Goal: Task Accomplishment & Management: Complete application form

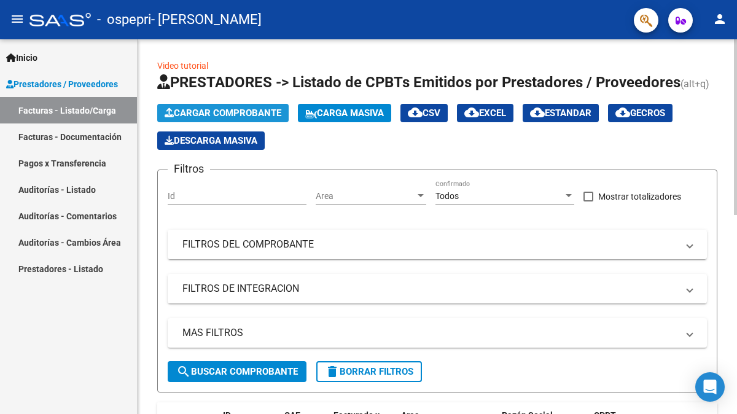
click at [228, 111] on span "Cargar Comprobante" at bounding box center [223, 112] width 117 height 11
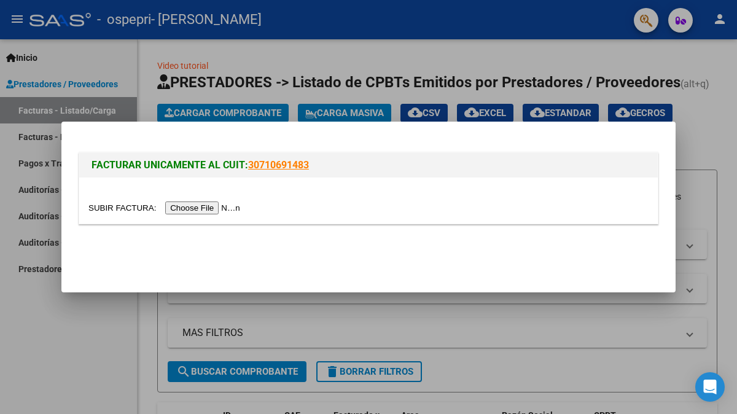
click at [208, 206] on input "file" at bounding box center [165, 207] width 155 height 13
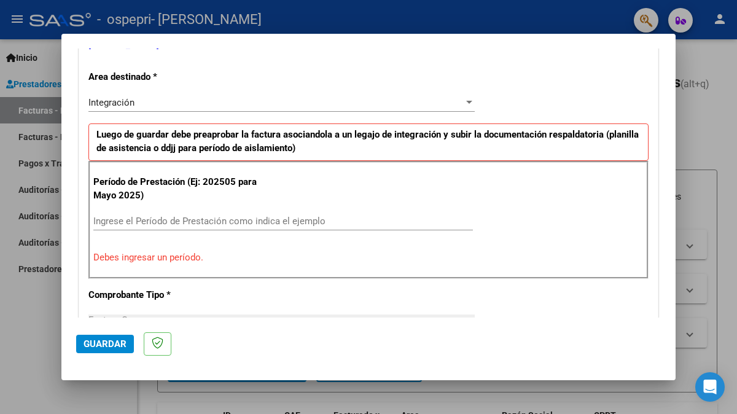
scroll to position [266, 0]
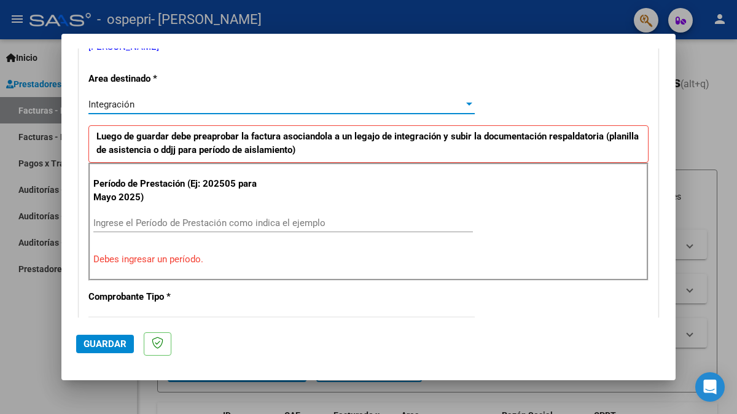
click at [466, 103] on div at bounding box center [469, 104] width 6 height 3
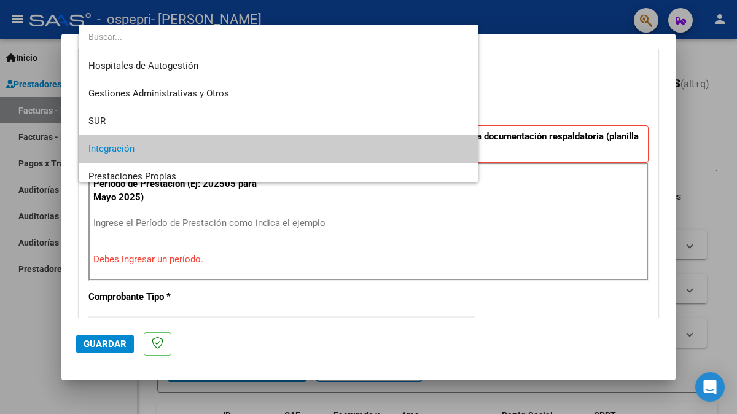
scroll to position [45, 0]
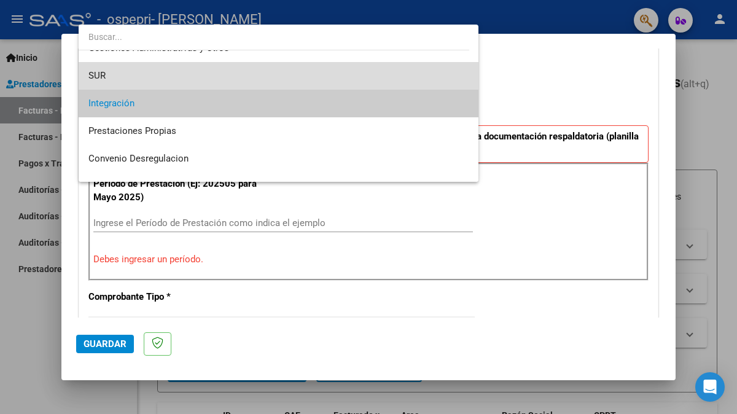
click at [283, 71] on span "SUR" at bounding box center [278, 76] width 380 height 28
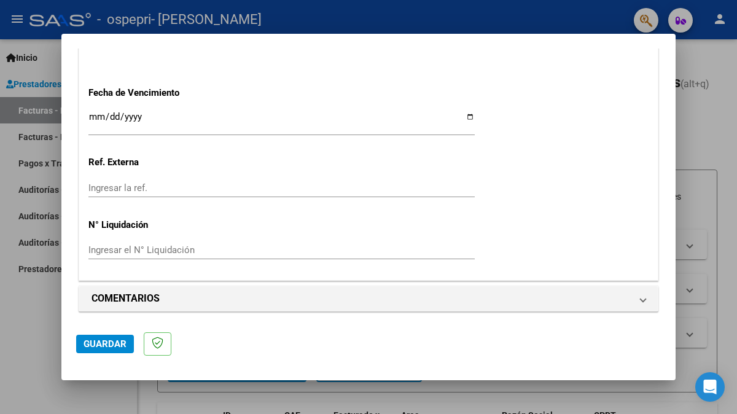
scroll to position [725, 0]
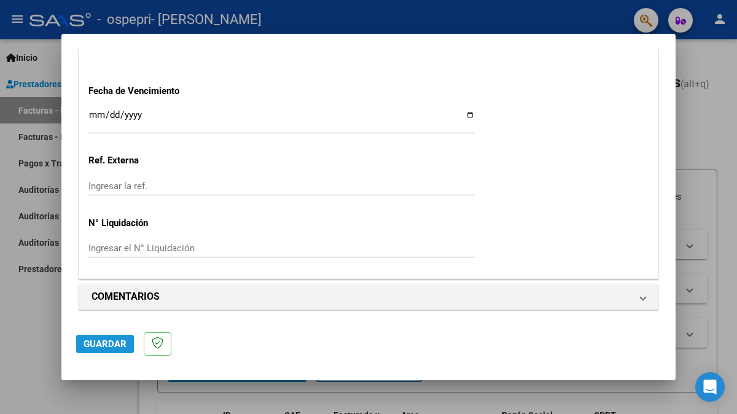
click at [113, 346] on span "Guardar" at bounding box center [105, 343] width 43 height 11
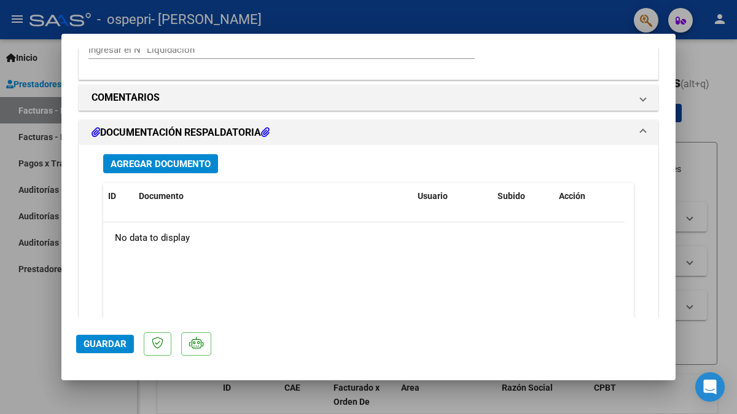
scroll to position [970, 0]
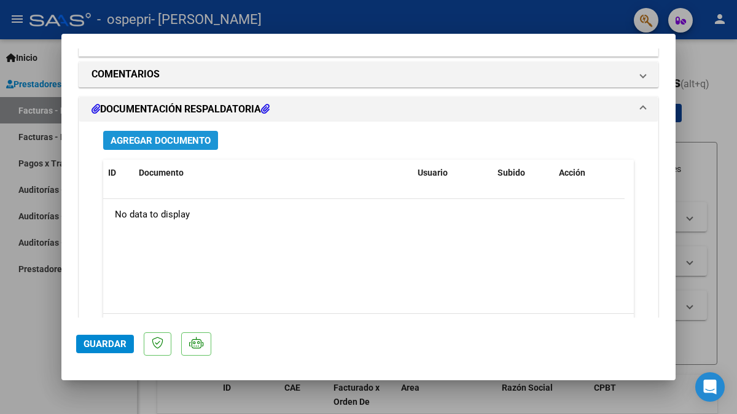
click at [158, 140] on span "Agregar Documento" at bounding box center [161, 140] width 100 height 11
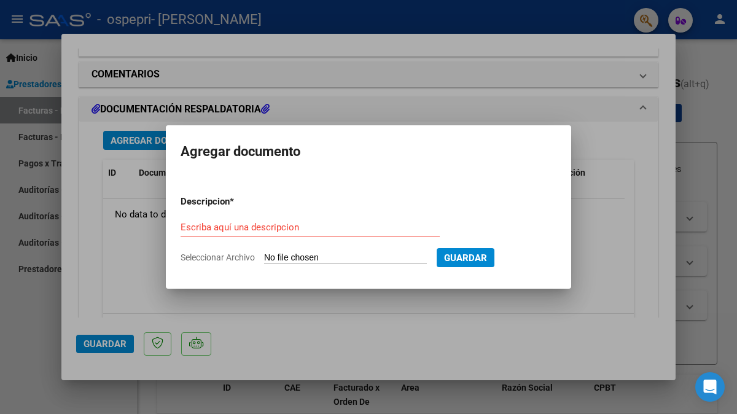
click at [309, 259] on input "Seleccionar Archivo" at bounding box center [345, 258] width 163 height 12
type input "C:\fakepath\apfmimpresionpreliq.pdf"
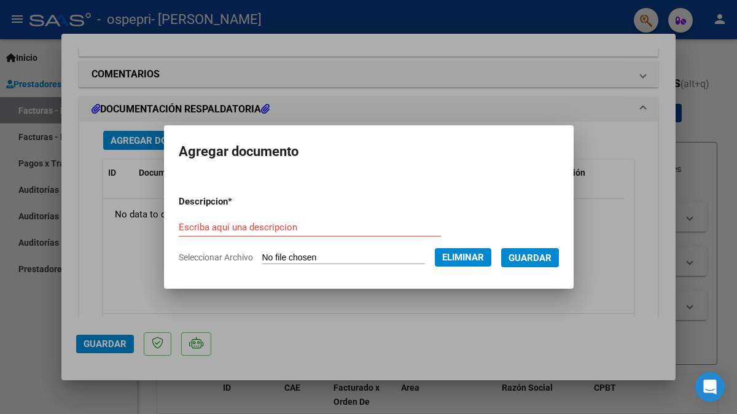
click at [301, 230] on input "Escriba aquí una descripcion" at bounding box center [310, 227] width 262 height 11
type input "p"
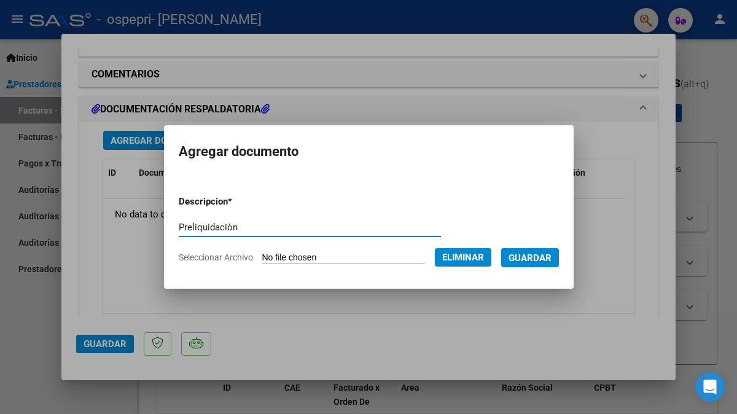
type input "Preliquidaciòn"
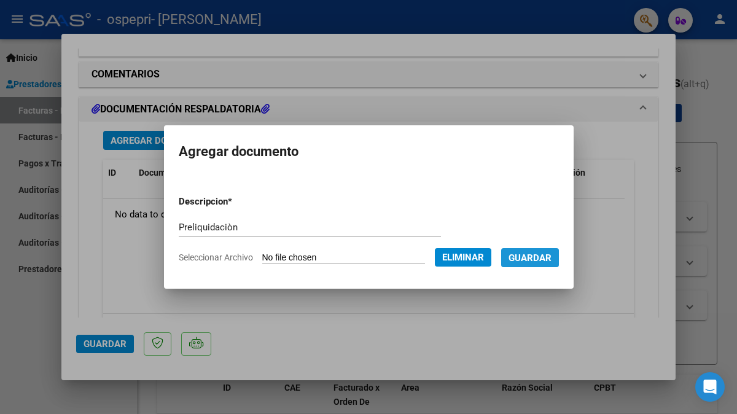
click at [543, 261] on span "Guardar" at bounding box center [530, 257] width 43 height 11
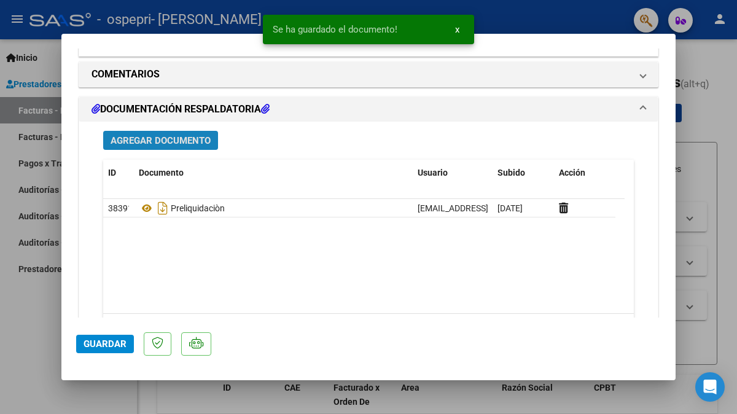
click at [175, 144] on span "Agregar Documento" at bounding box center [161, 140] width 100 height 11
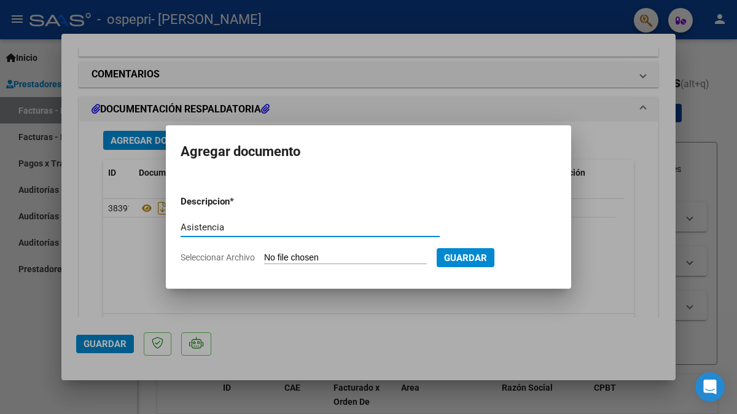
type input "Asistencia"
click at [322, 260] on input "Seleccionar Archivo" at bounding box center [345, 258] width 163 height 12
type input "C:\fakepath\CamScanner [DATE] 13.28.pdf"
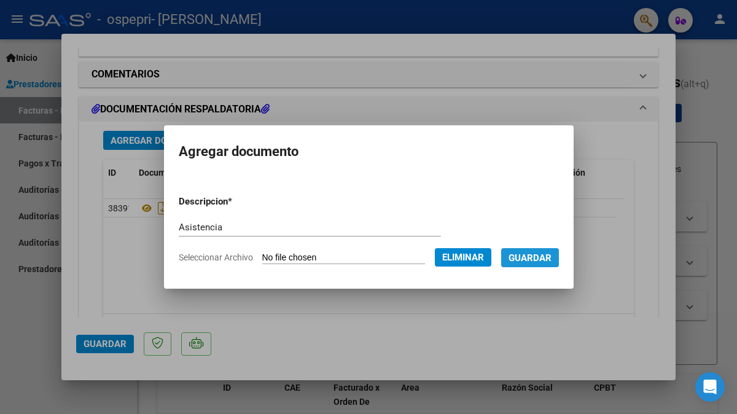
click at [540, 255] on span "Guardar" at bounding box center [530, 257] width 43 height 11
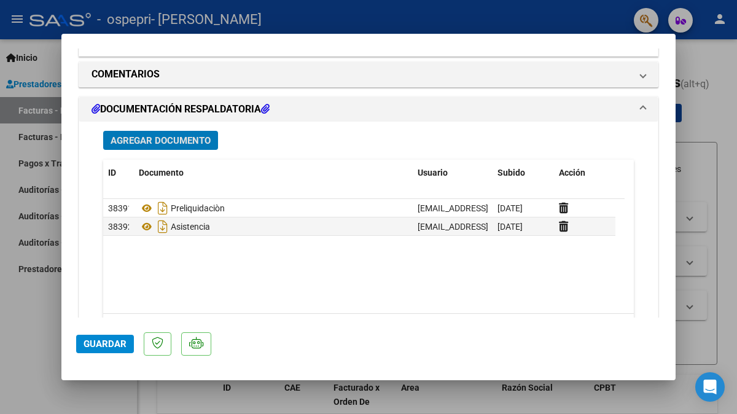
click at [723, 308] on div at bounding box center [368, 207] width 737 height 414
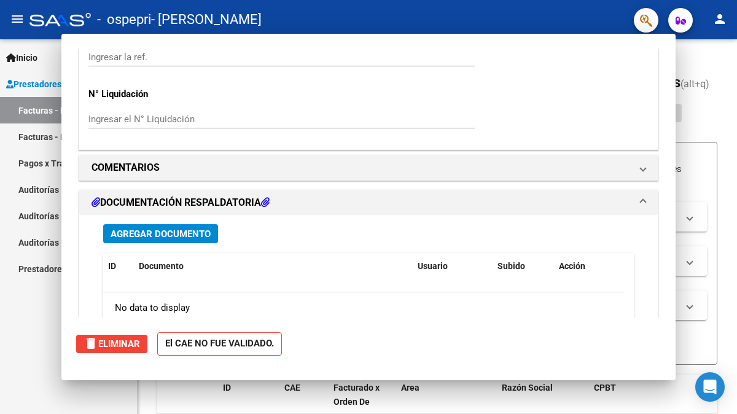
scroll to position [0, 0]
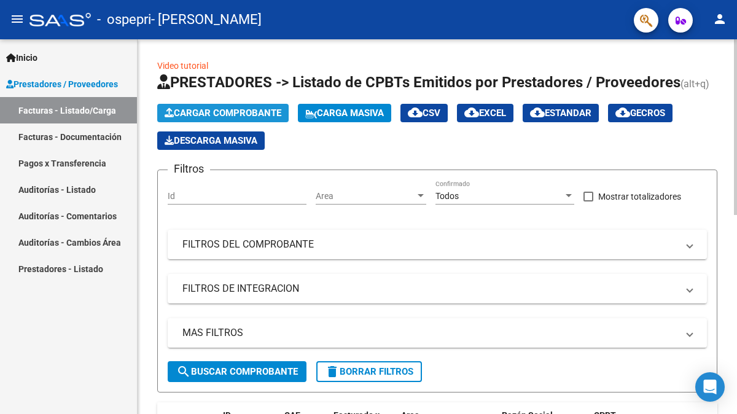
click at [228, 110] on span "Cargar Comprobante" at bounding box center [223, 112] width 117 height 11
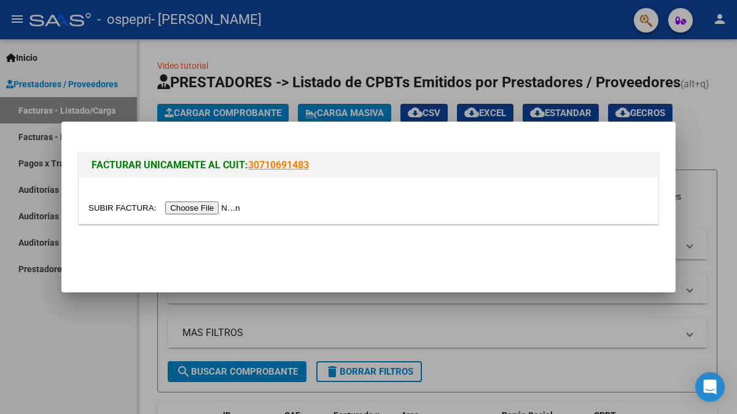
click at [202, 209] on input "file" at bounding box center [165, 207] width 155 height 13
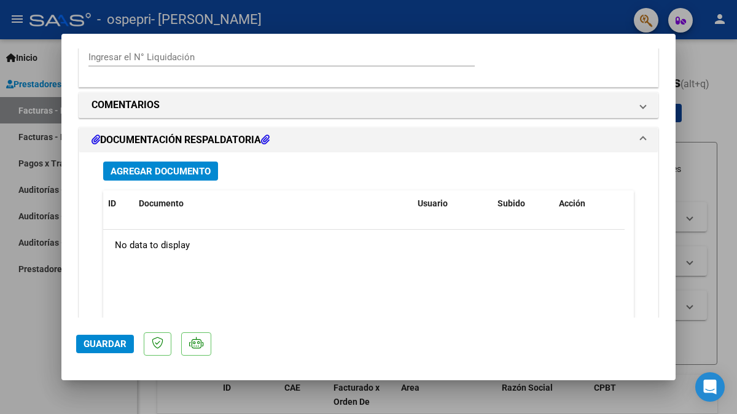
scroll to position [909, 0]
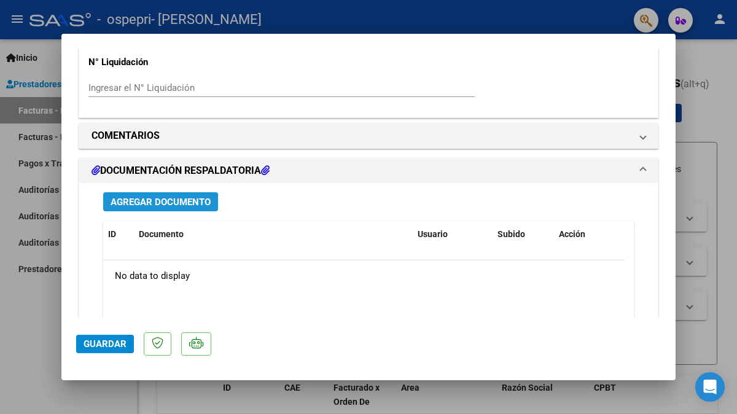
click at [158, 199] on span "Agregar Documento" at bounding box center [161, 202] width 100 height 11
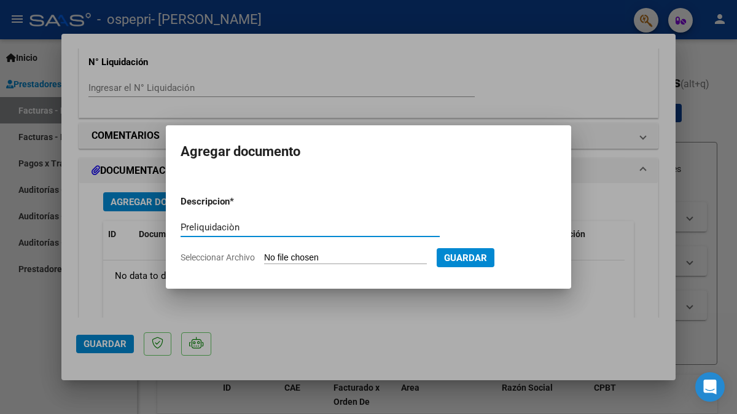
type input "Preliquidaciòn"
click at [304, 257] on input "Seleccionar Archivo" at bounding box center [345, 258] width 163 height 12
type input "C:\fakepath\apfmimpresionpreliq (1).pdf"
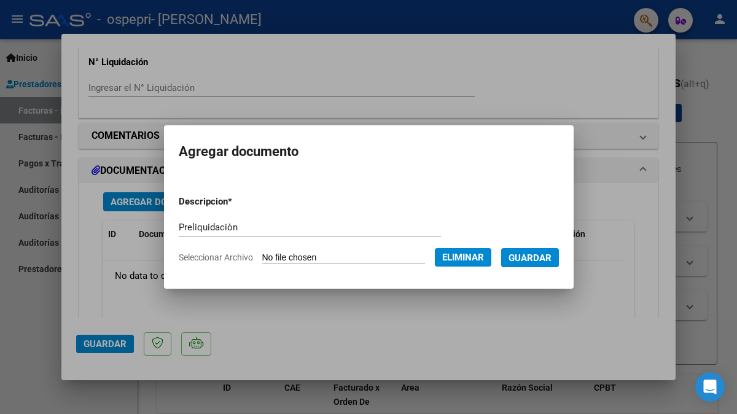
click at [547, 262] on span "Guardar" at bounding box center [530, 257] width 43 height 11
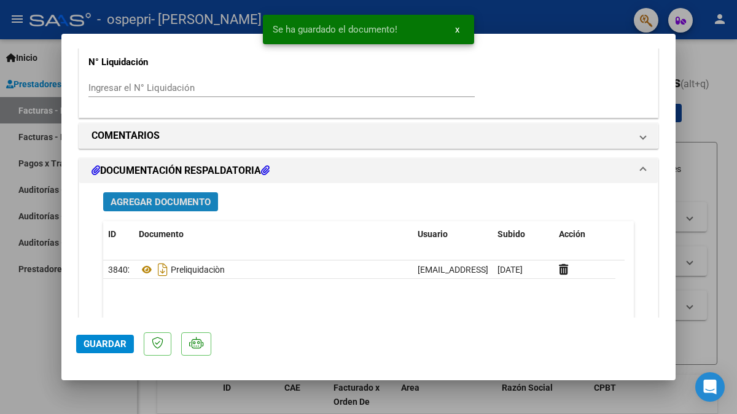
click at [149, 200] on span "Agregar Documento" at bounding box center [161, 202] width 100 height 11
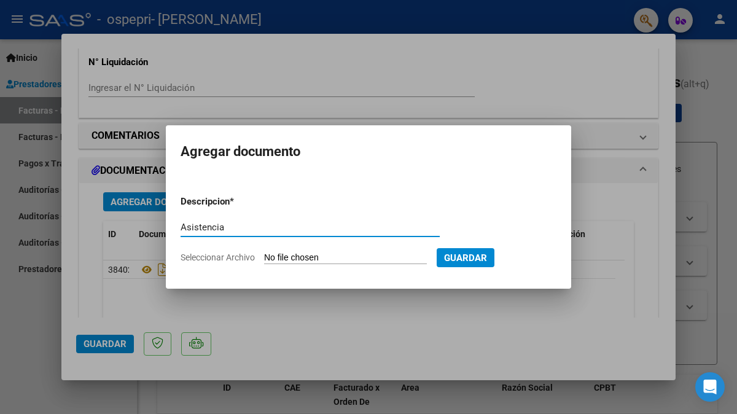
type input "Asistencia"
click at [311, 257] on input "Seleccionar Archivo" at bounding box center [345, 258] width 163 height 12
type input "C:\fakepath\CamScanner [DATE] 13.35.pdf"
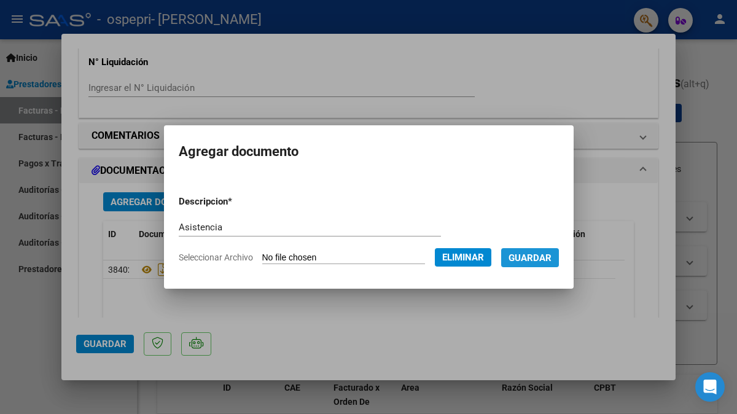
click at [544, 259] on span "Guardar" at bounding box center [530, 257] width 43 height 11
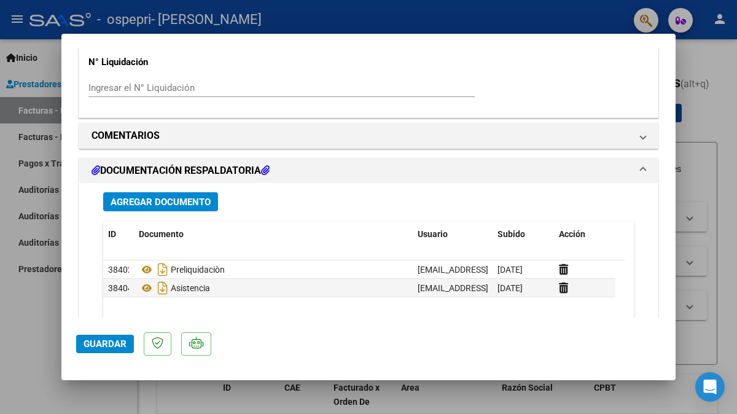
click at [728, 272] on div at bounding box center [368, 207] width 737 height 414
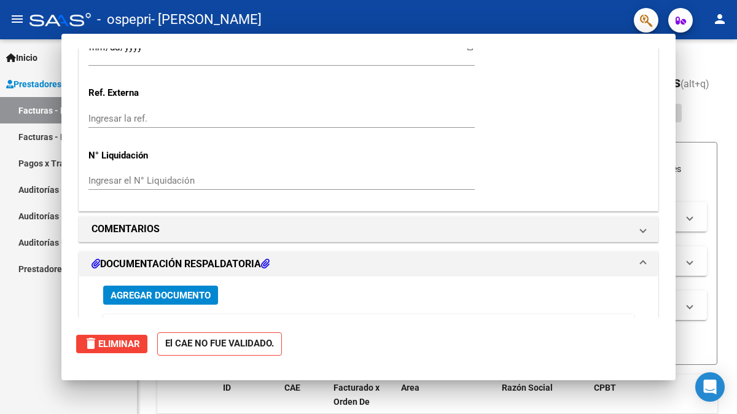
scroll to position [0, 0]
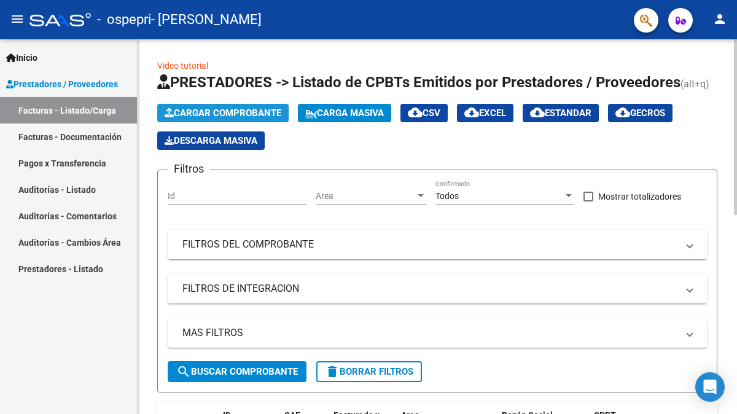
click at [227, 113] on span "Cargar Comprobante" at bounding box center [223, 112] width 117 height 11
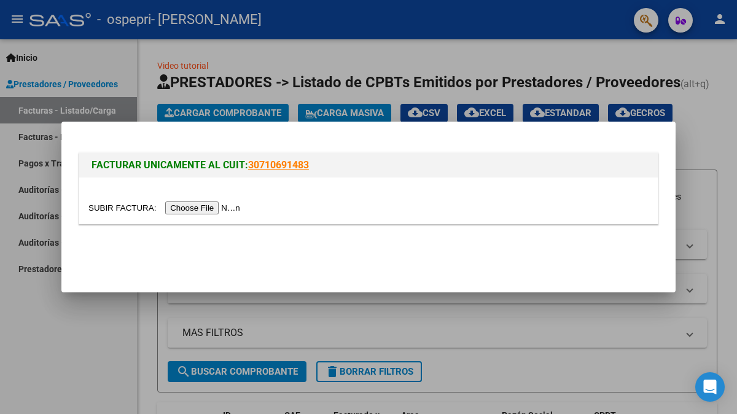
click at [201, 205] on input "file" at bounding box center [165, 207] width 155 height 13
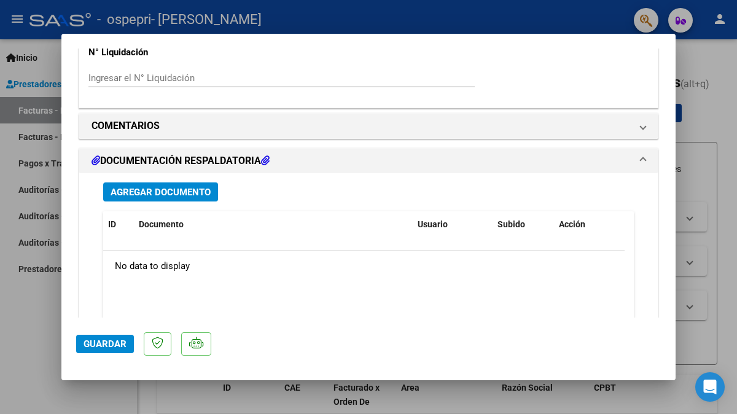
scroll to position [992, 0]
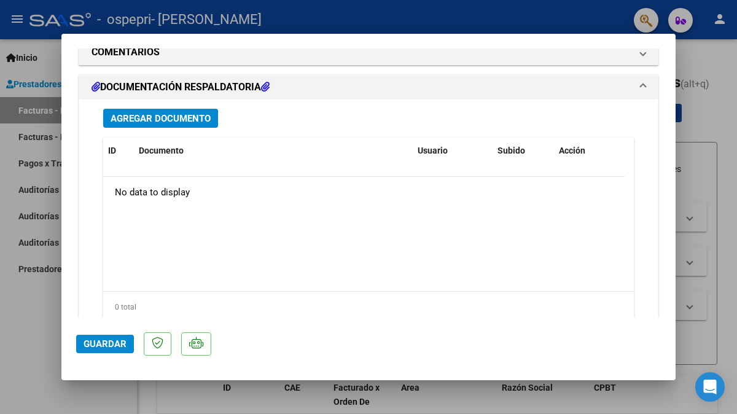
click at [152, 114] on span "Agregar Documento" at bounding box center [161, 118] width 100 height 11
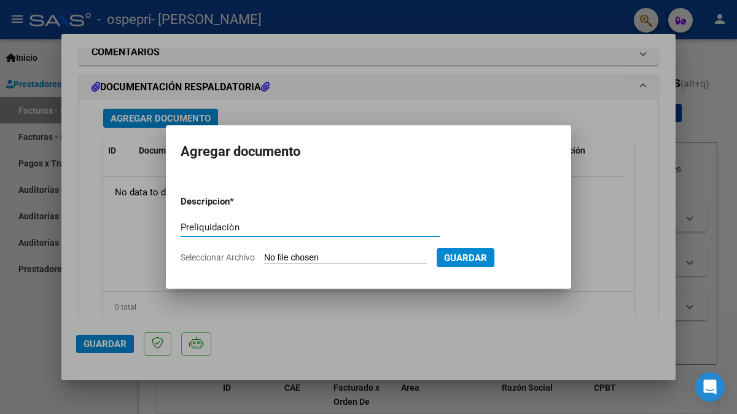
type input "Preliquidaciòn"
click at [318, 261] on input "Seleccionar Archivo" at bounding box center [345, 258] width 163 height 12
type input "C:\fakepath\apfmimpresionpreliq (2).pdf"
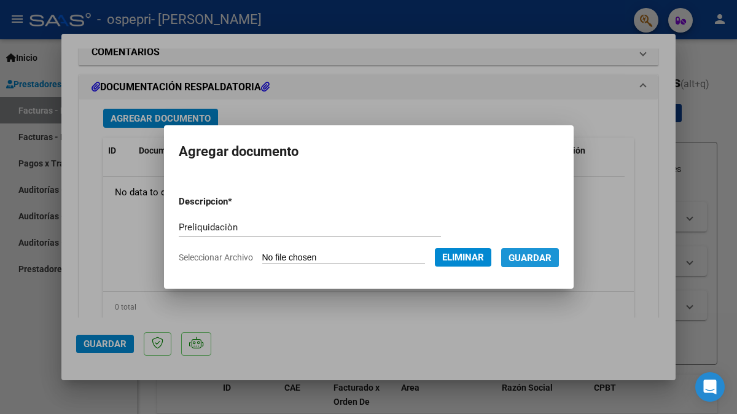
click at [539, 260] on span "Guardar" at bounding box center [530, 257] width 43 height 11
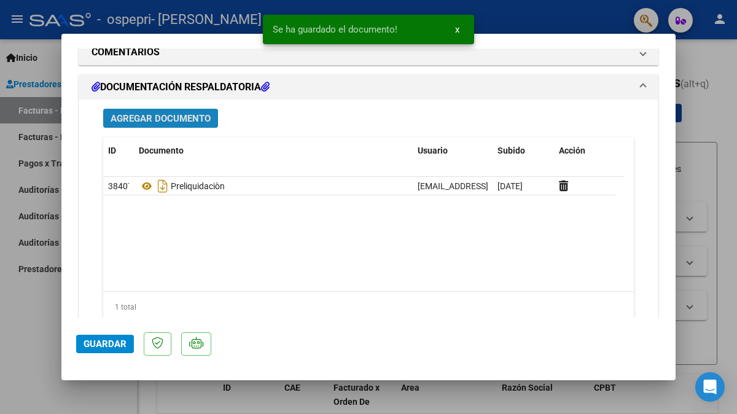
click at [169, 120] on span "Agregar Documento" at bounding box center [161, 118] width 100 height 11
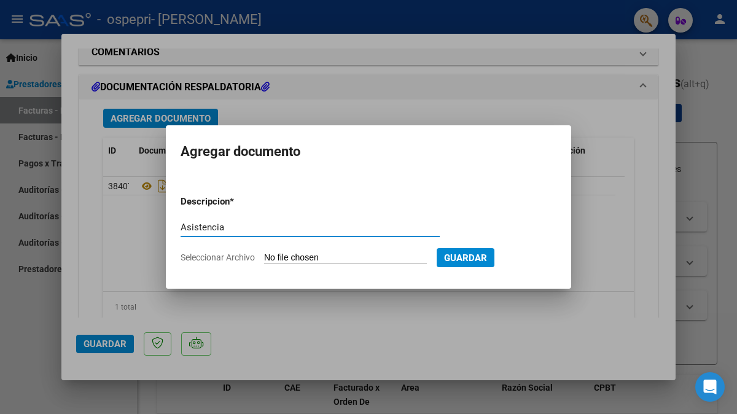
type input "Asistencia"
click at [298, 255] on input "Seleccionar Archivo" at bounding box center [345, 258] width 163 height 12
type input "C:\fakepath\CamScanner [DATE] 13.31.pdf"
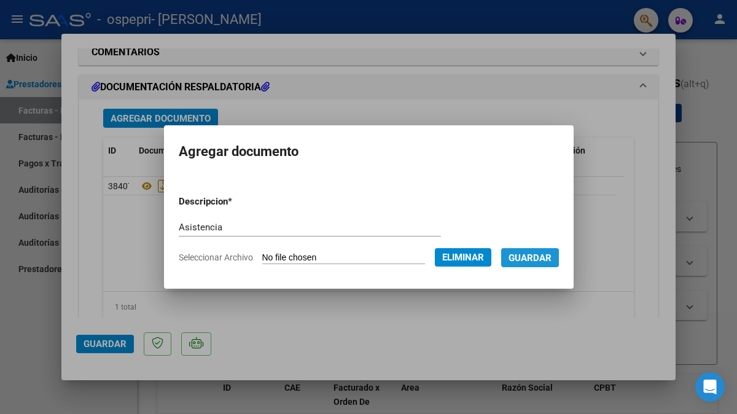
click at [550, 257] on span "Guardar" at bounding box center [530, 257] width 43 height 11
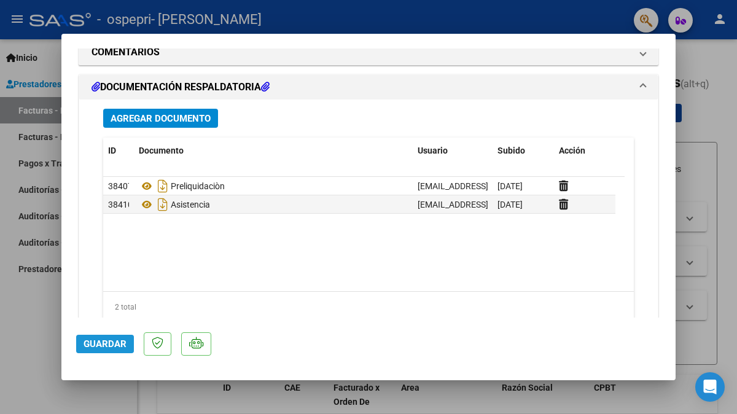
click at [98, 344] on span "Guardar" at bounding box center [105, 343] width 43 height 11
click at [728, 304] on div at bounding box center [368, 207] width 737 height 414
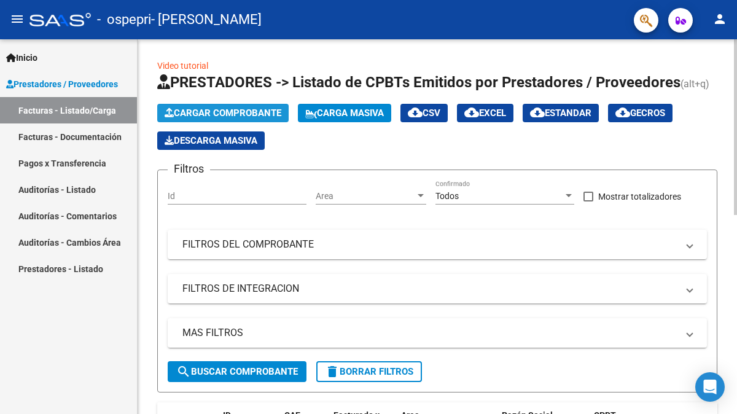
click at [219, 115] on span "Cargar Comprobante" at bounding box center [223, 112] width 117 height 11
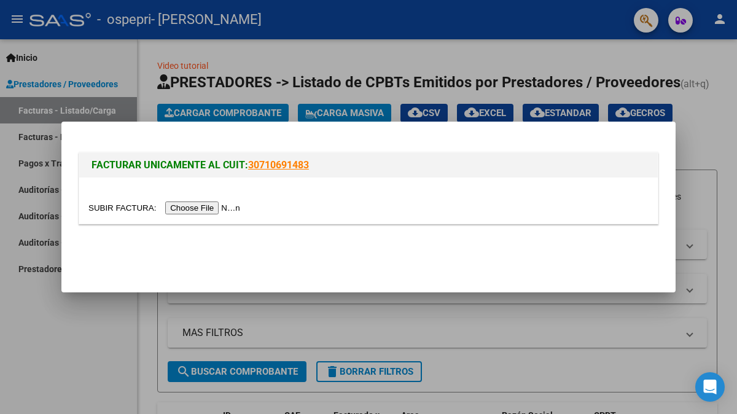
click at [194, 206] on input "file" at bounding box center [165, 207] width 155 height 13
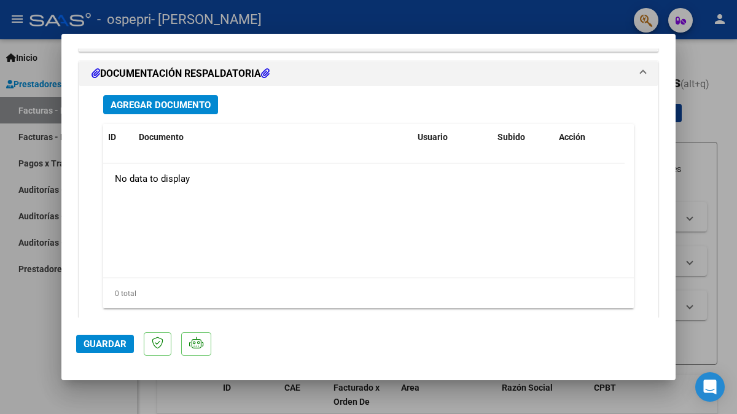
scroll to position [983, 0]
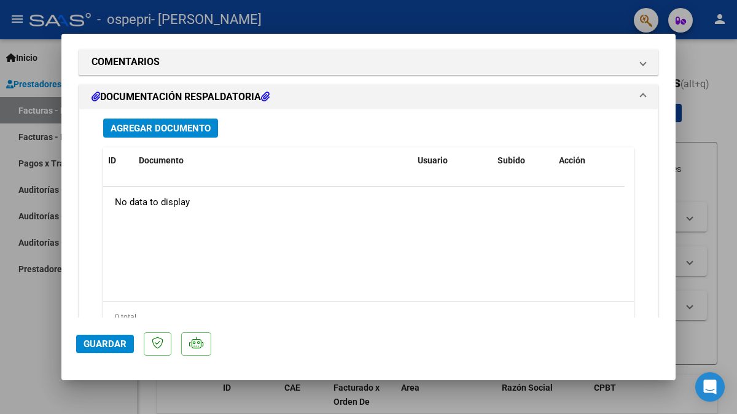
click at [146, 127] on span "Agregar Documento" at bounding box center [161, 128] width 100 height 11
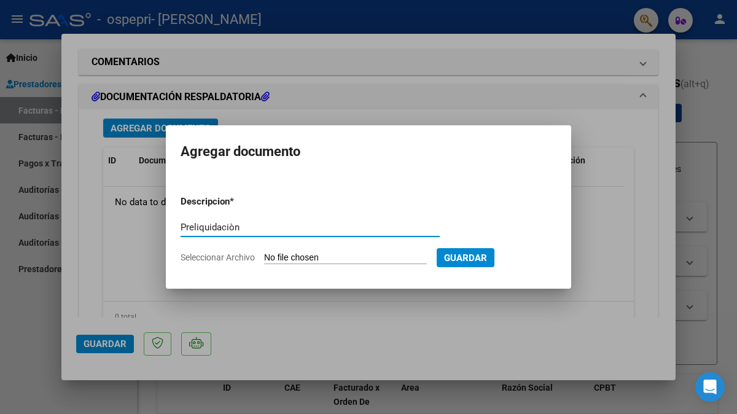
type input "Preliquidaciòn"
click at [314, 257] on input "Seleccionar Archivo" at bounding box center [345, 258] width 163 height 12
type input "C:\fakepath\apfmimpresionpreliq (3).pdf"
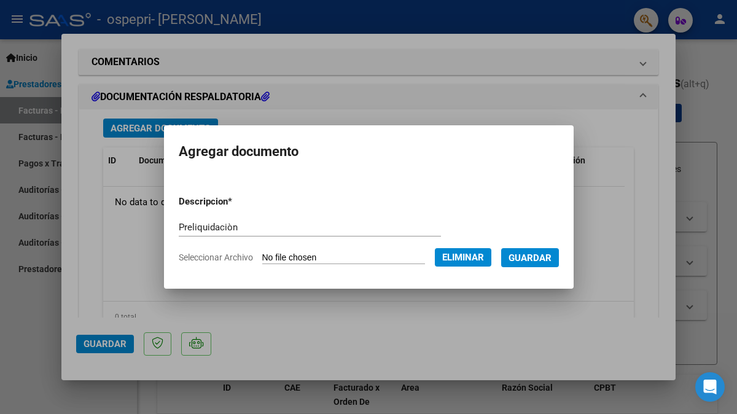
click at [547, 260] on span "Guardar" at bounding box center [530, 257] width 43 height 11
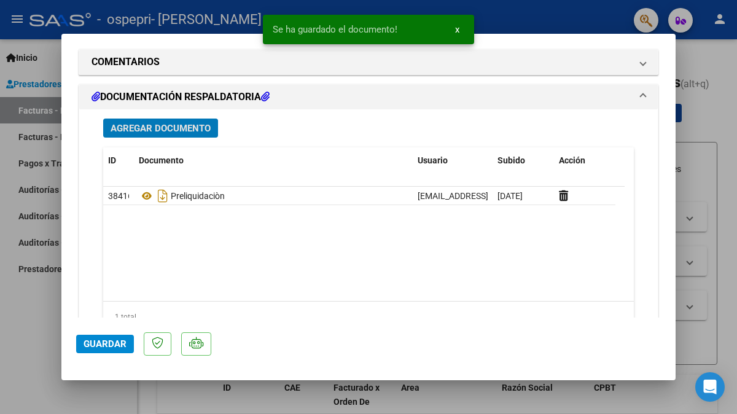
click at [185, 128] on span "Agregar Documento" at bounding box center [161, 128] width 100 height 11
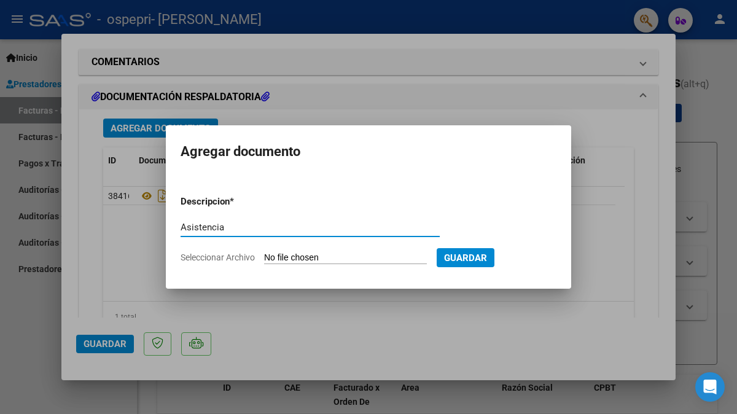
type input "Asistencia"
click at [311, 259] on input "Seleccionar Archivo" at bounding box center [345, 258] width 163 height 12
type input "C:\fakepath\CamScanner [DATE] 13.33.pdf"
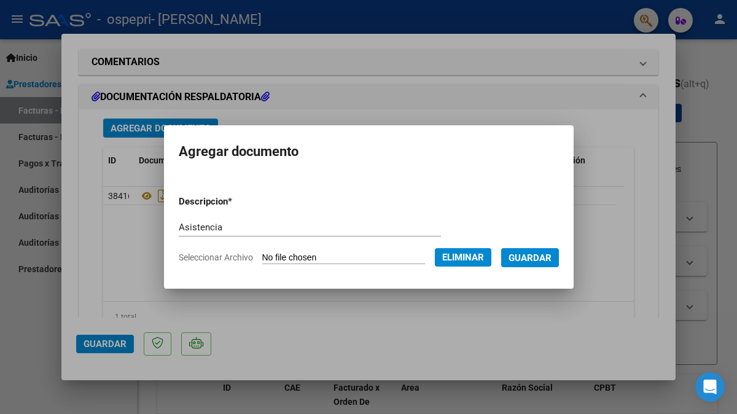
click at [544, 261] on span "Guardar" at bounding box center [530, 257] width 43 height 11
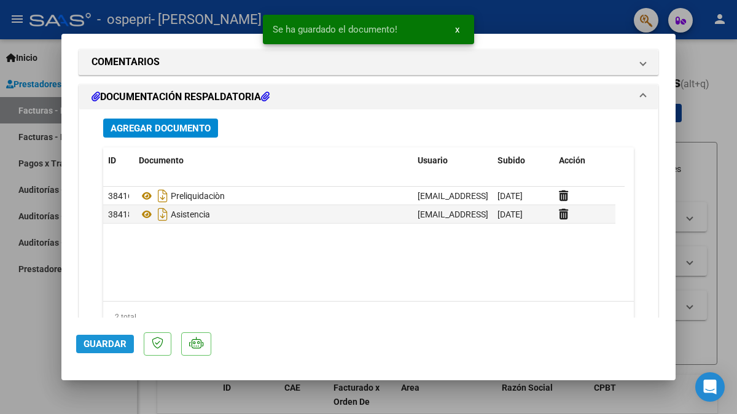
click at [109, 349] on span "Guardar" at bounding box center [105, 343] width 43 height 11
click at [720, 270] on div at bounding box center [368, 207] width 737 height 414
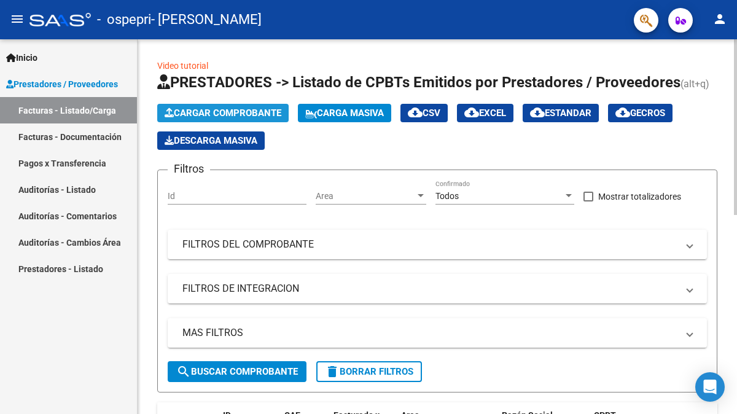
click at [235, 111] on span "Cargar Comprobante" at bounding box center [223, 112] width 117 height 11
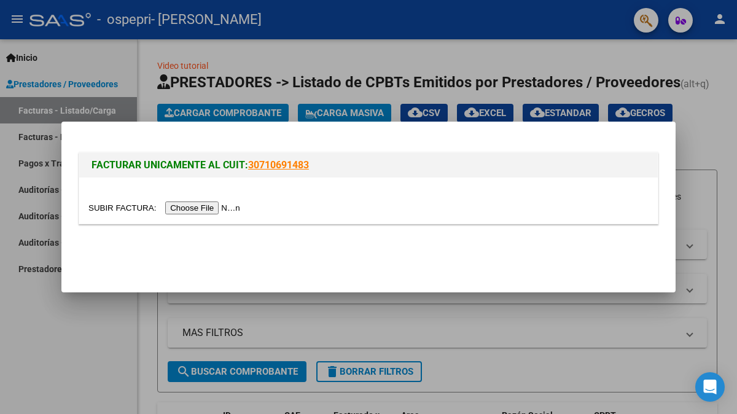
click at [220, 205] on input "file" at bounding box center [165, 207] width 155 height 13
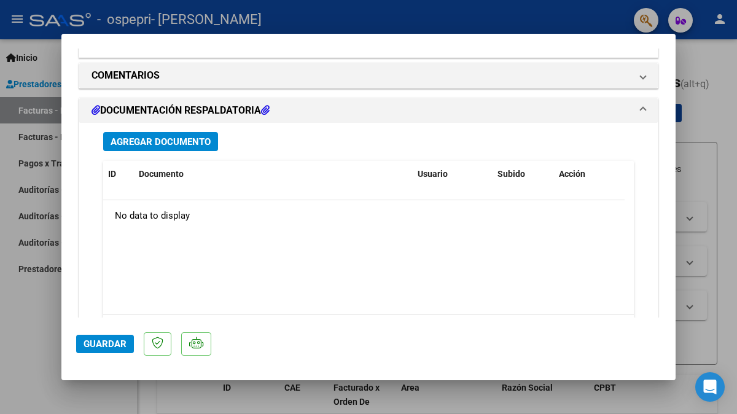
scroll to position [968, 0]
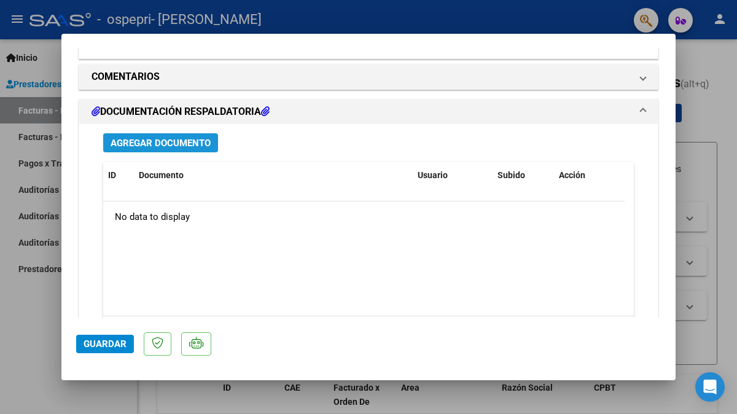
click at [181, 144] on span "Agregar Documento" at bounding box center [161, 143] width 100 height 11
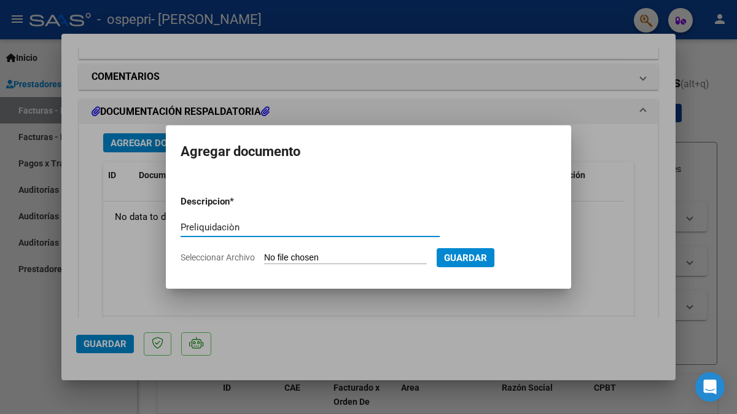
type input "Preliquidaciòn"
click at [329, 259] on input "Seleccionar Archivo" at bounding box center [345, 258] width 163 height 12
type input "C:\fakepath\apfmimpresionpreliq (4).pdf"
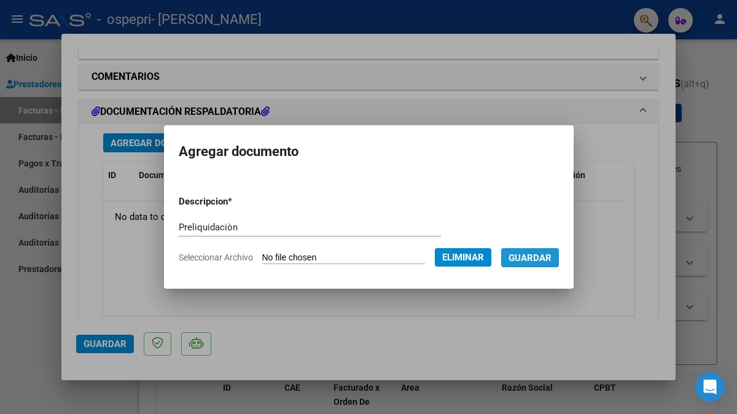
click at [540, 262] on span "Guardar" at bounding box center [530, 257] width 43 height 11
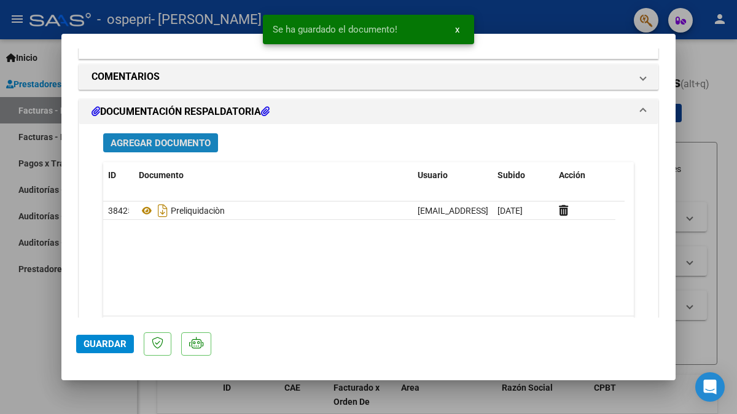
click at [166, 147] on span "Agregar Documento" at bounding box center [161, 143] width 100 height 11
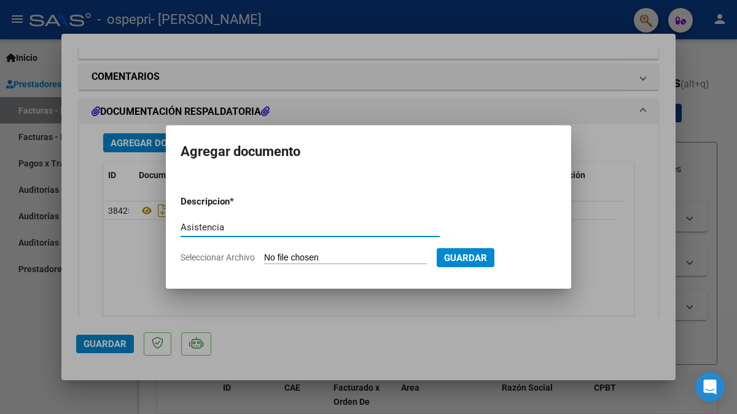
type input "Asistencia"
click at [324, 257] on input "Seleccionar Archivo" at bounding box center [345, 258] width 163 height 12
type input "C:\fakepath\CamScanner [DATE] 13.50.pdf"
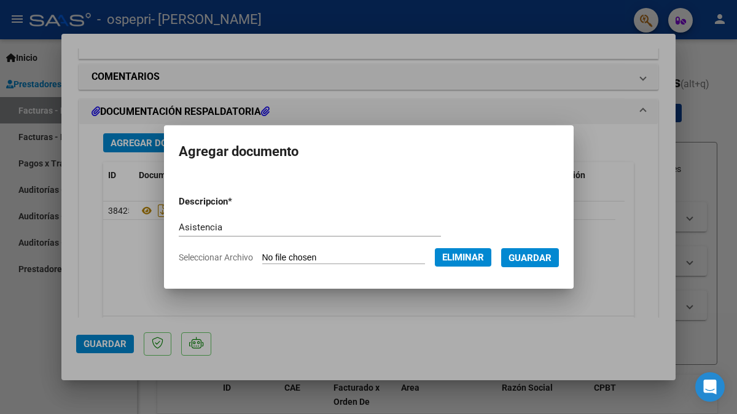
click at [543, 258] on span "Guardar" at bounding box center [530, 257] width 43 height 11
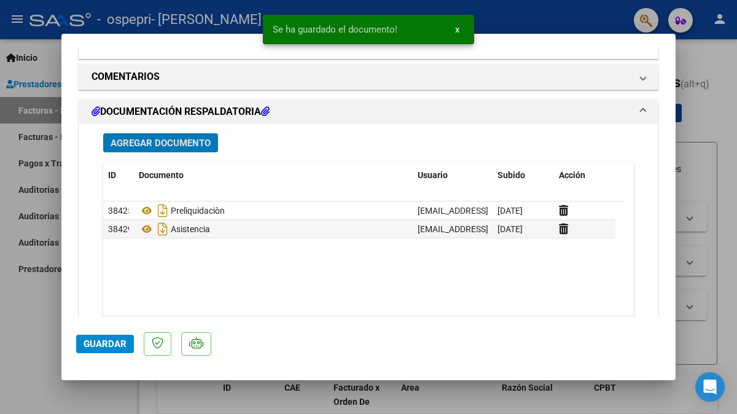
click at [101, 346] on span "Guardar" at bounding box center [105, 343] width 43 height 11
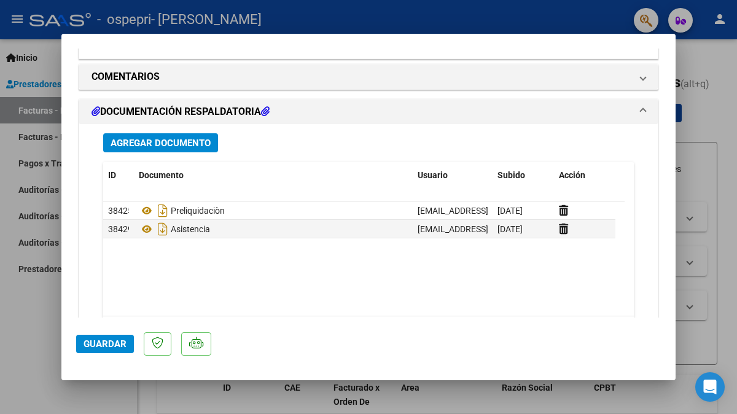
click at [723, 325] on div at bounding box center [368, 207] width 737 height 414
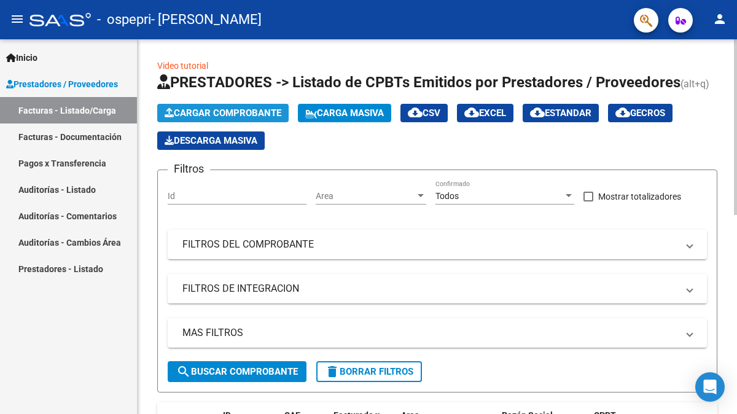
click at [230, 108] on span "Cargar Comprobante" at bounding box center [223, 112] width 117 height 11
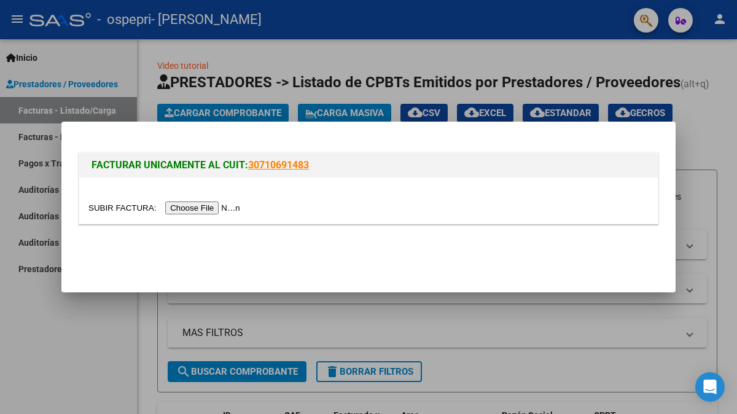
click at [205, 211] on input "file" at bounding box center [165, 207] width 155 height 13
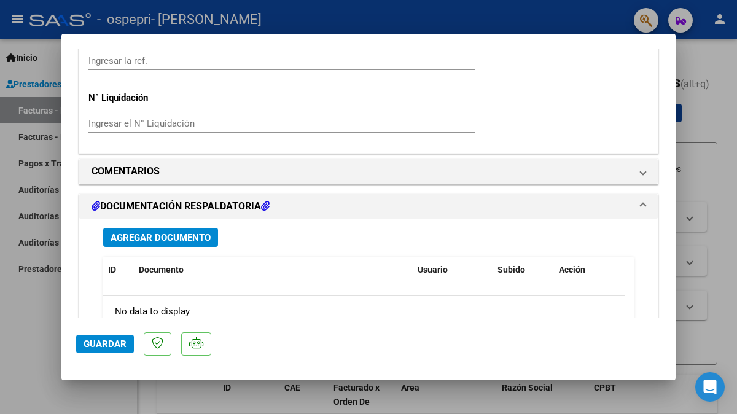
scroll to position [883, 0]
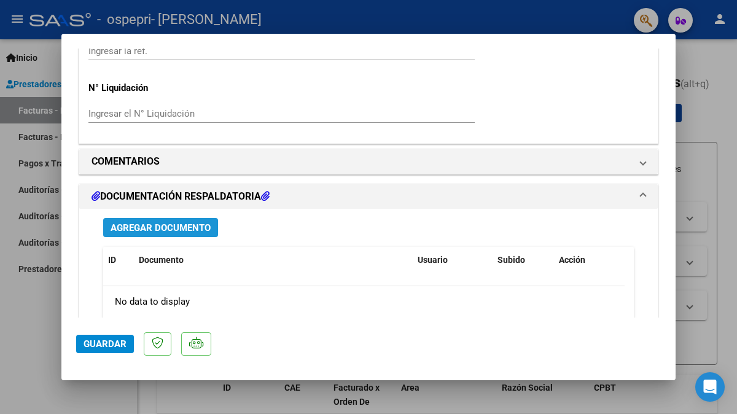
click at [152, 227] on span "Agregar Documento" at bounding box center [161, 227] width 100 height 11
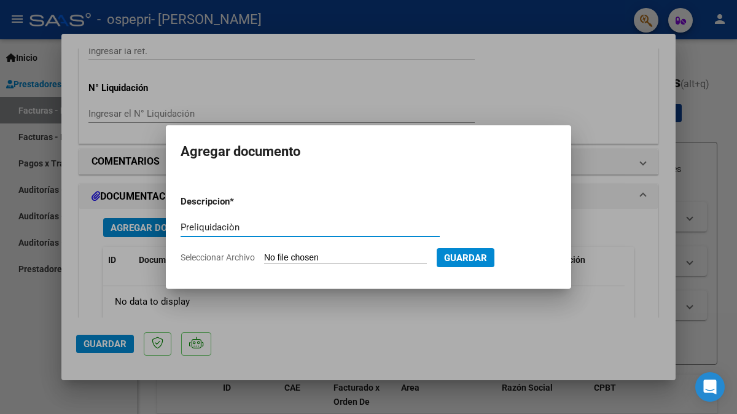
type input "Preliquidaciòn"
click at [309, 260] on input "Seleccionar Archivo" at bounding box center [345, 258] width 163 height 12
type input "C:\fakepath\apfmimpresionpreliq (7).pdf"
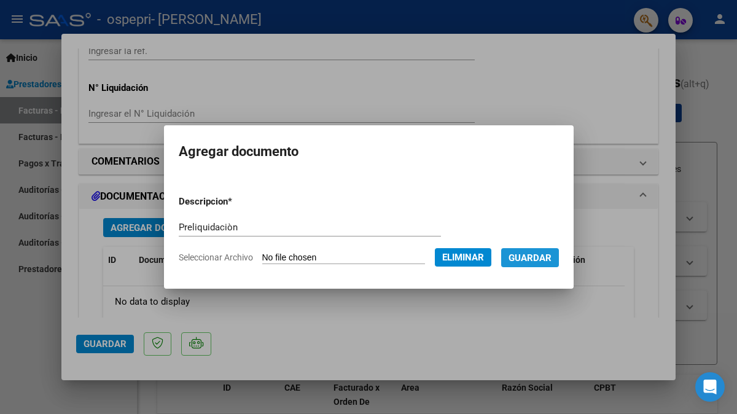
click at [547, 260] on span "Guardar" at bounding box center [530, 257] width 43 height 11
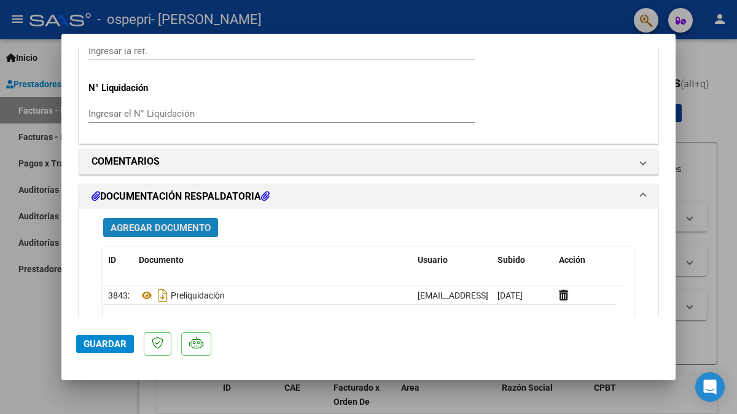
click at [158, 229] on span "Agregar Documento" at bounding box center [161, 227] width 100 height 11
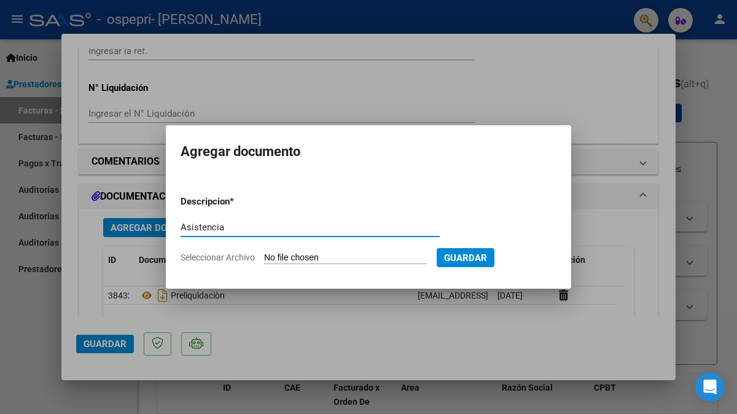
type input "Asistencia"
click at [323, 259] on input "Seleccionar Archivo" at bounding box center [345, 258] width 163 height 12
type input "C:\fakepath\CamScanner [DATE] 13.51.pdf"
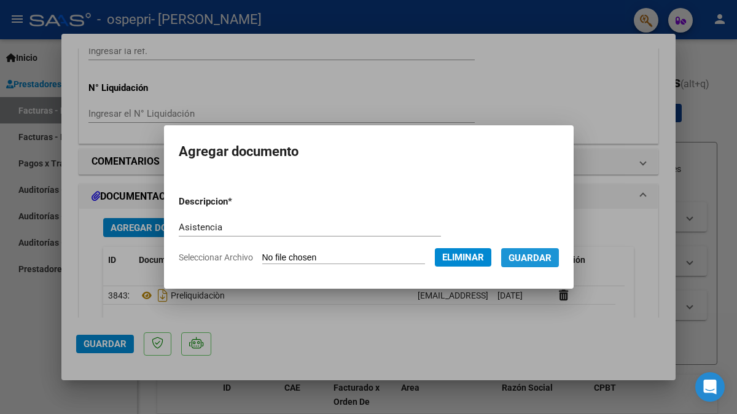
click at [547, 257] on span "Guardar" at bounding box center [530, 257] width 43 height 11
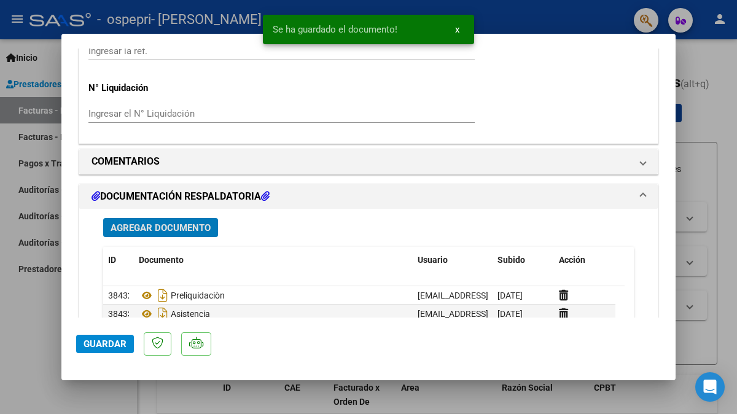
click at [106, 349] on button "Guardar" at bounding box center [105, 344] width 58 height 18
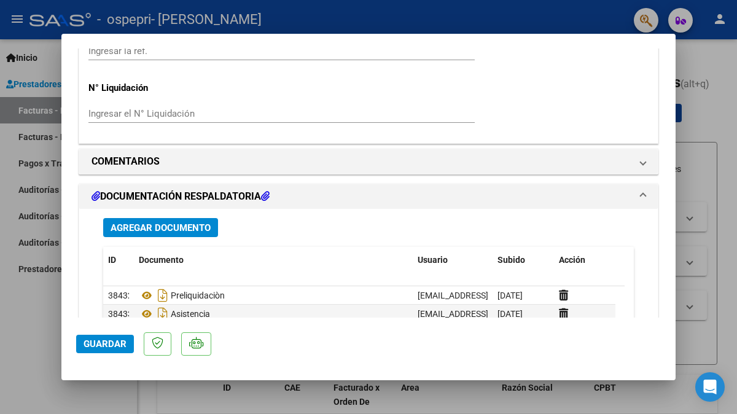
click at [727, 300] on div at bounding box center [368, 207] width 737 height 414
type input "$ 0,00"
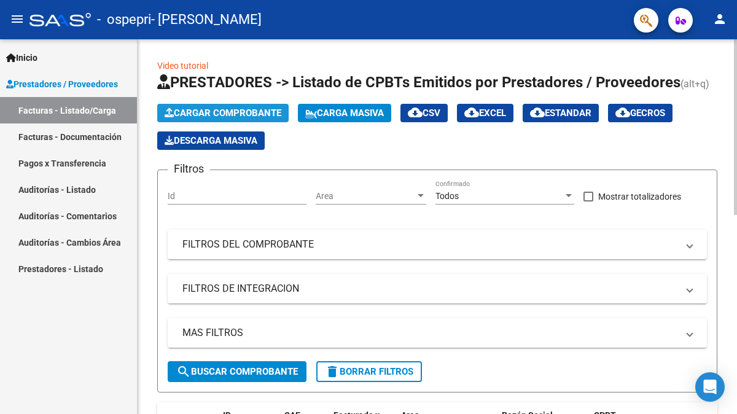
click at [231, 117] on span "Cargar Comprobante" at bounding box center [223, 112] width 117 height 11
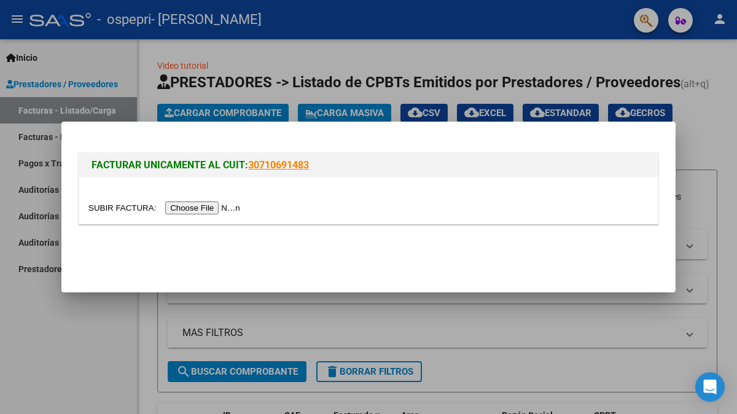
click at [200, 208] on input "file" at bounding box center [165, 207] width 155 height 13
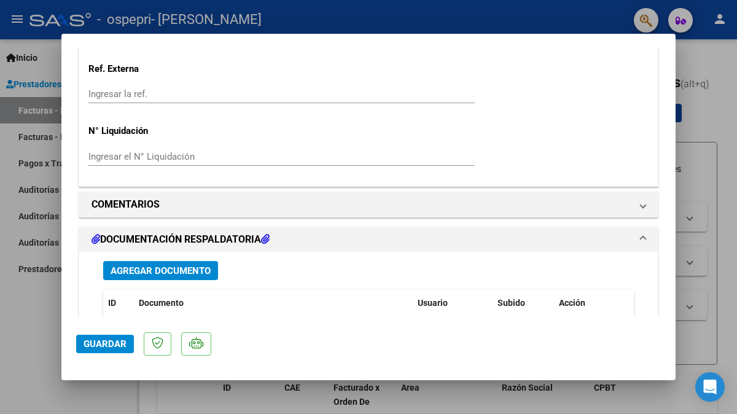
scroll to position [846, 0]
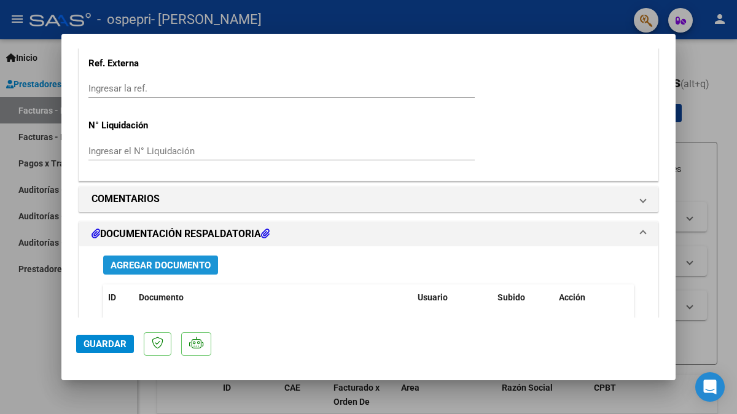
click at [163, 260] on span "Agregar Documento" at bounding box center [161, 265] width 100 height 11
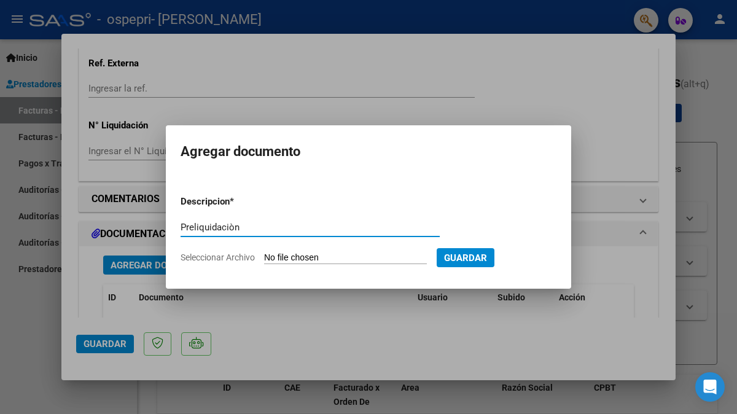
type input "Preliquidaciòn"
click at [328, 257] on input "Seleccionar Archivo" at bounding box center [345, 258] width 163 height 12
type input "C:\fakepath\apfmimpresionpreliq (9).pdf"
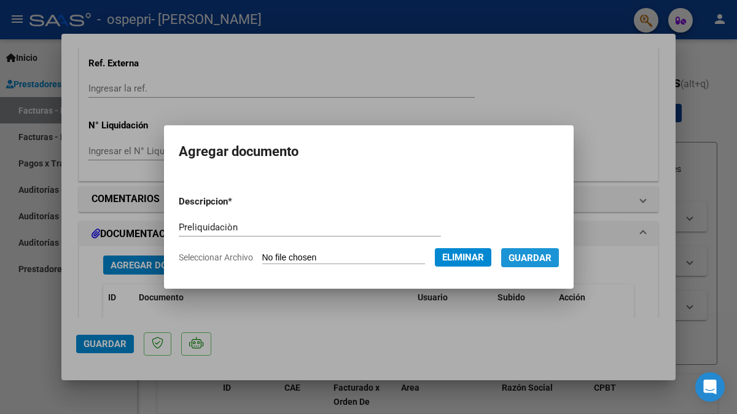
click at [537, 259] on span "Guardar" at bounding box center [530, 257] width 43 height 11
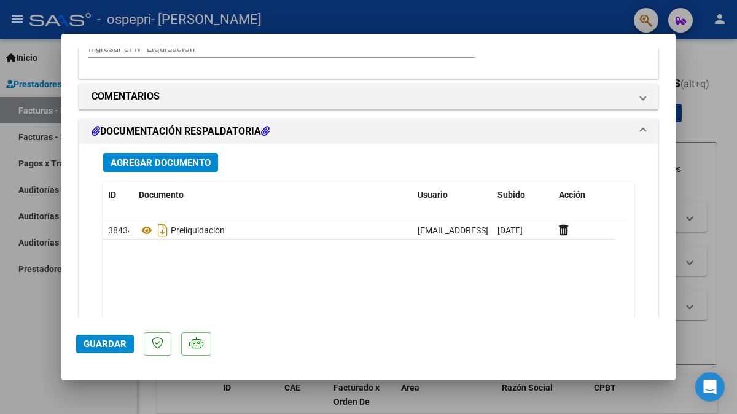
scroll to position [969, 0]
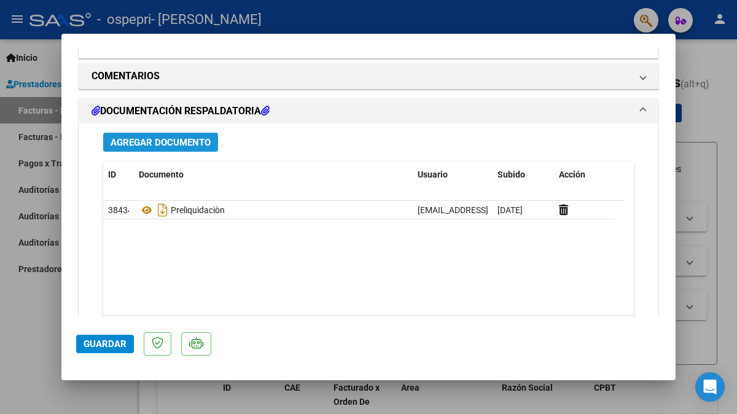
click at [154, 141] on span "Agregar Documento" at bounding box center [161, 142] width 100 height 11
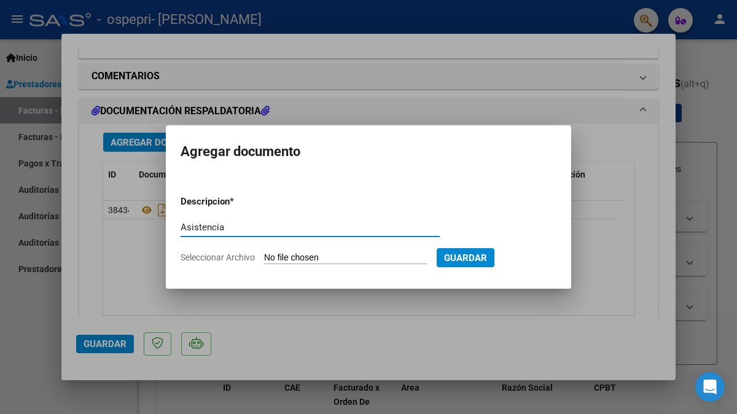
type input "Asistencia"
click at [308, 257] on input "Seleccionar Archivo" at bounding box center [345, 258] width 163 height 12
type input "C:\fakepath\CamScanner [DATE] 13.46.pdf"
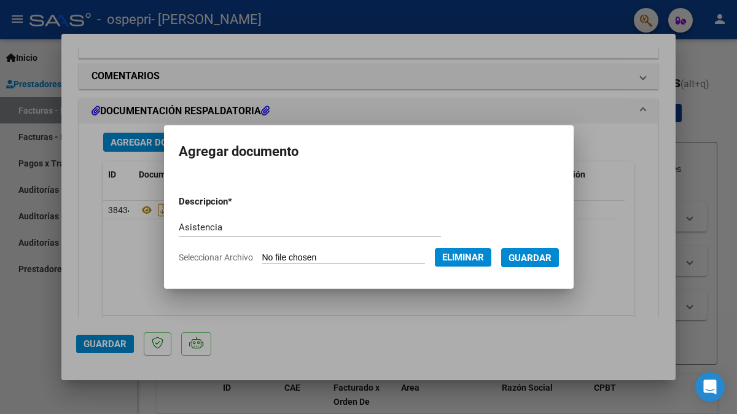
click at [552, 263] on span "Guardar" at bounding box center [530, 257] width 43 height 11
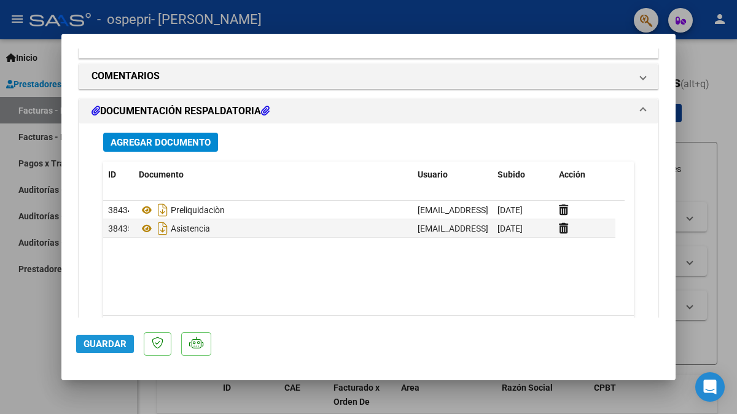
click at [119, 342] on span "Guardar" at bounding box center [105, 343] width 43 height 11
click at [722, 322] on div at bounding box center [368, 207] width 737 height 414
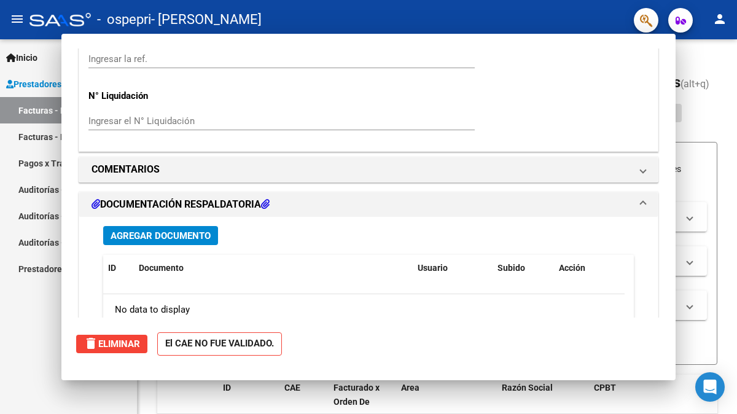
scroll to position [0, 0]
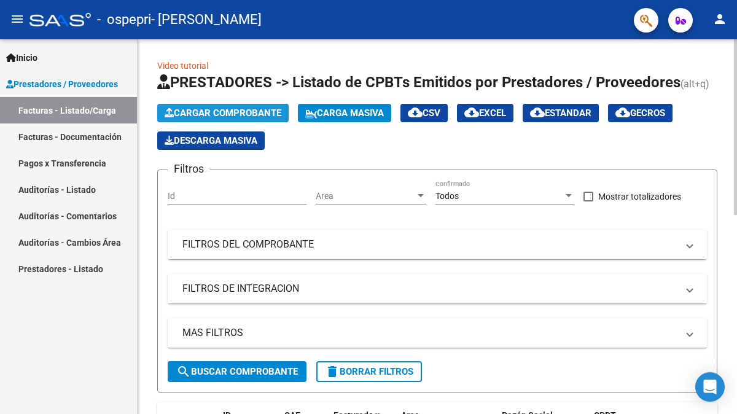
click at [234, 113] on span "Cargar Comprobante" at bounding box center [223, 112] width 117 height 11
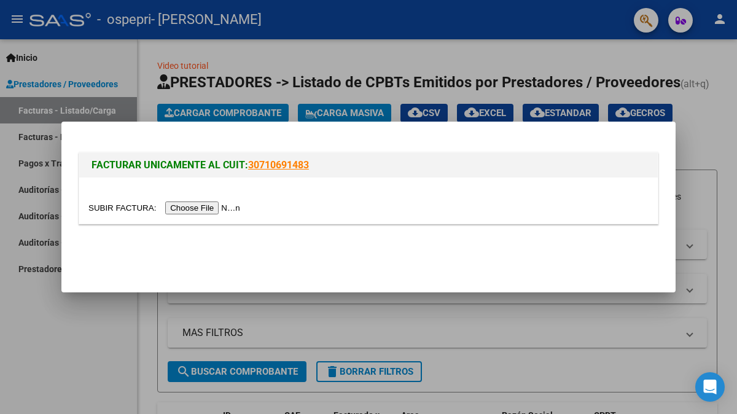
click at [181, 209] on input "file" at bounding box center [165, 207] width 155 height 13
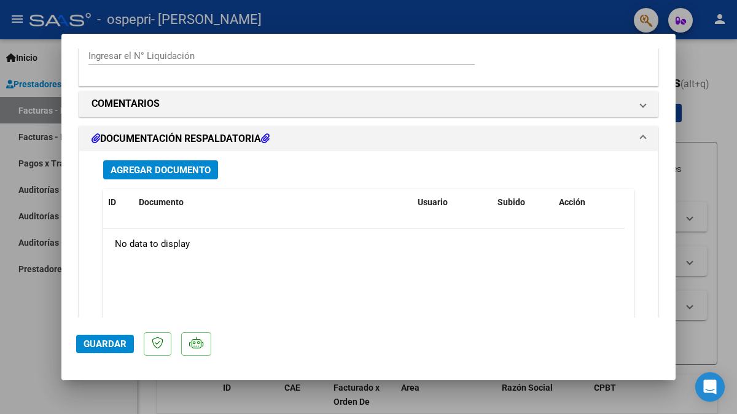
scroll to position [1007, 0]
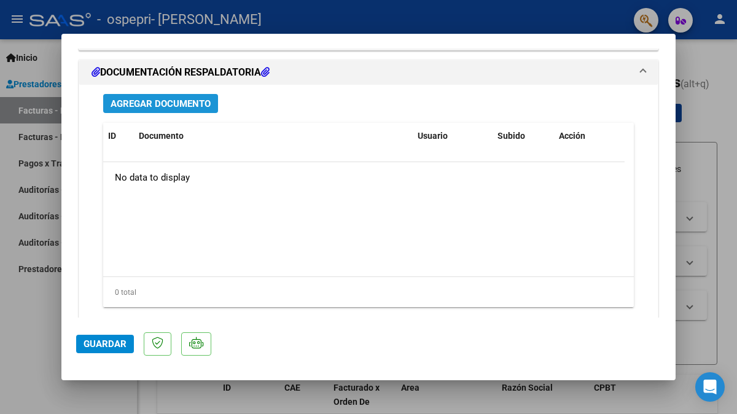
click at [179, 105] on span "Agregar Documento" at bounding box center [161, 103] width 100 height 11
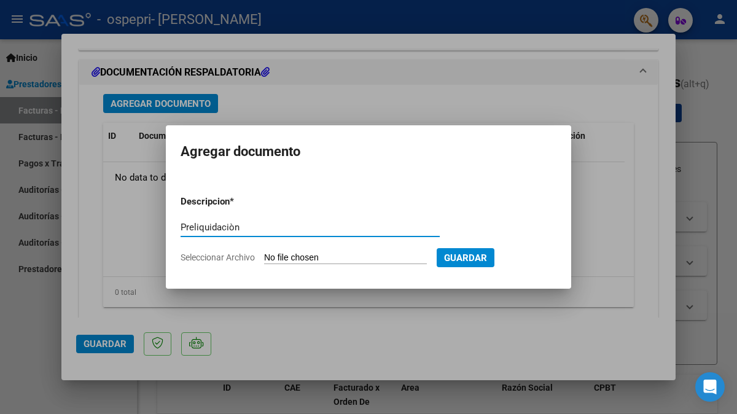
type input "Preliquidaciòn"
click at [319, 260] on input "Seleccionar Archivo" at bounding box center [345, 258] width 163 height 12
type input "C:\fakepath\apfmimpresionpreliq (5).pdf"
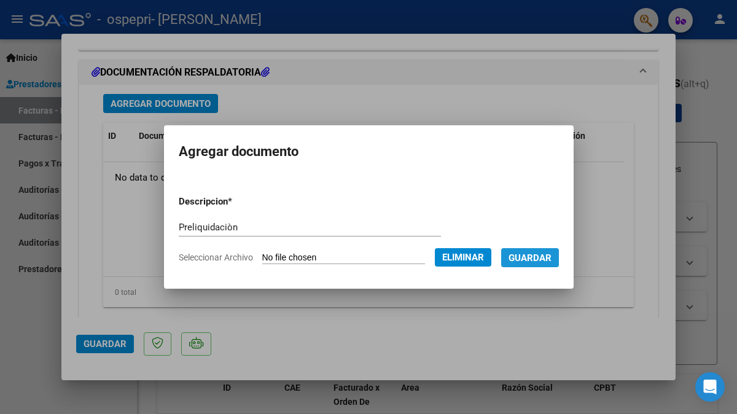
click at [542, 255] on span "Guardar" at bounding box center [530, 257] width 43 height 11
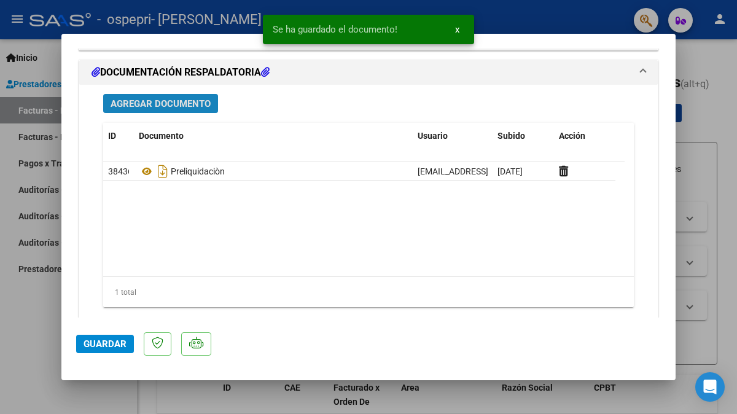
click at [190, 101] on span "Agregar Documento" at bounding box center [161, 103] width 100 height 11
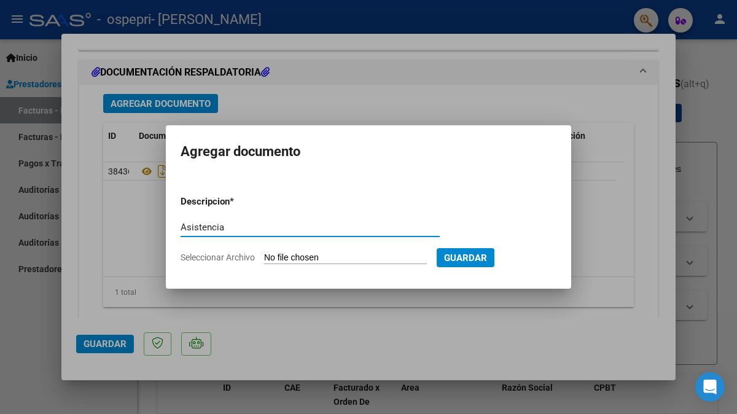
type input "Asistencia"
click at [313, 261] on input "Seleccionar Archivo" at bounding box center [345, 258] width 163 height 12
type input "C:\fakepath\CamScanner [DATE] 13.36.pdf"
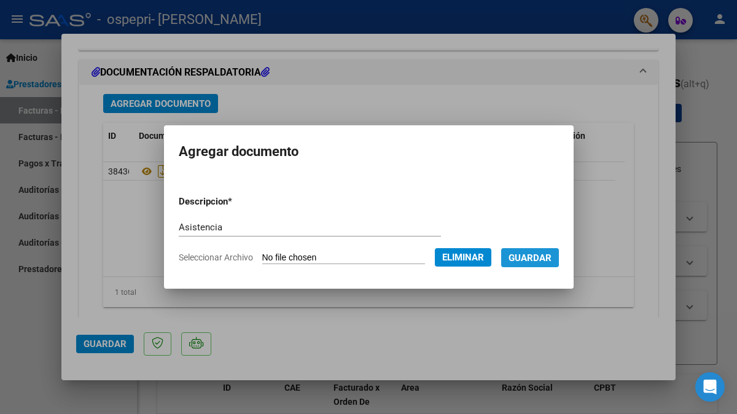
click at [542, 255] on span "Guardar" at bounding box center [530, 257] width 43 height 11
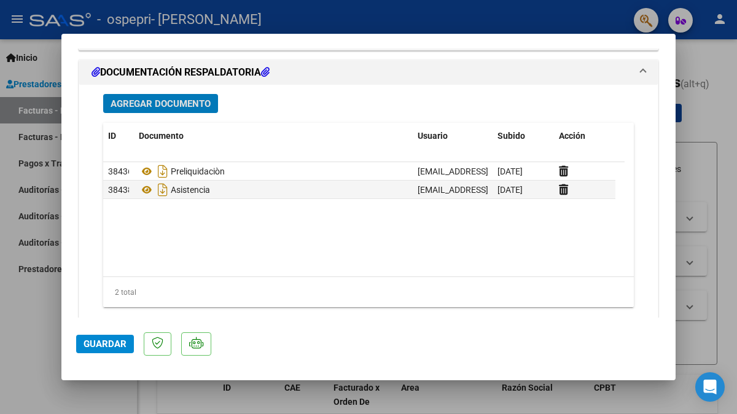
click at [109, 343] on span "Guardar" at bounding box center [105, 343] width 43 height 11
click at [725, 297] on div at bounding box center [368, 207] width 737 height 414
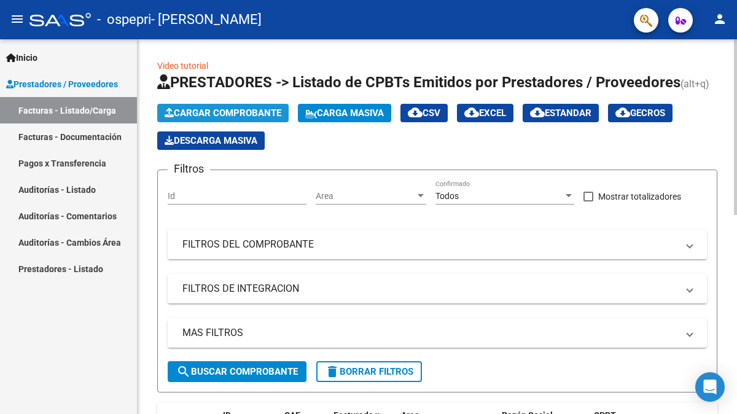
click at [211, 115] on span "Cargar Comprobante" at bounding box center [223, 112] width 117 height 11
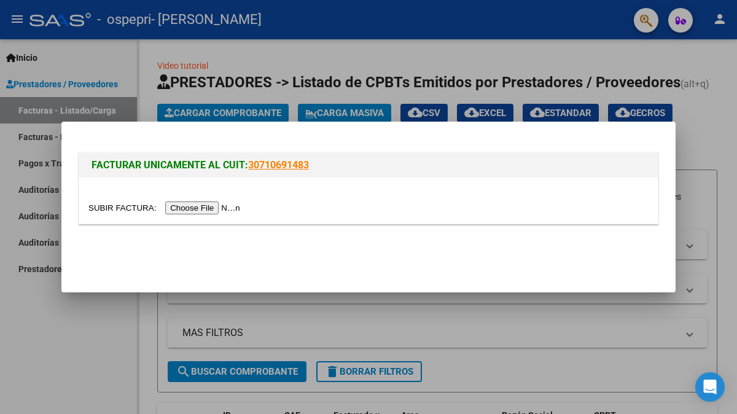
click at [199, 208] on input "file" at bounding box center [165, 207] width 155 height 13
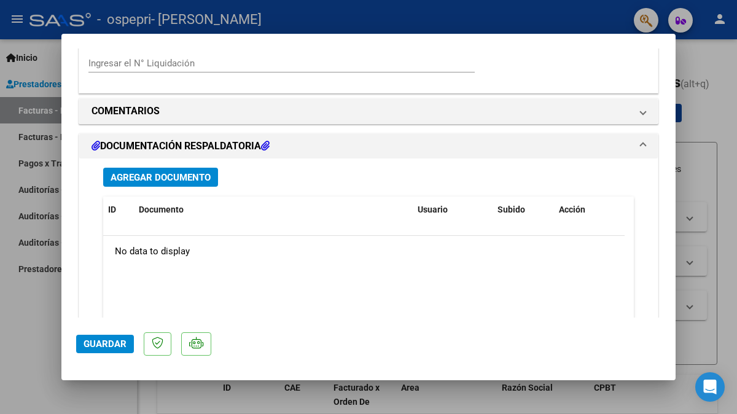
scroll to position [958, 0]
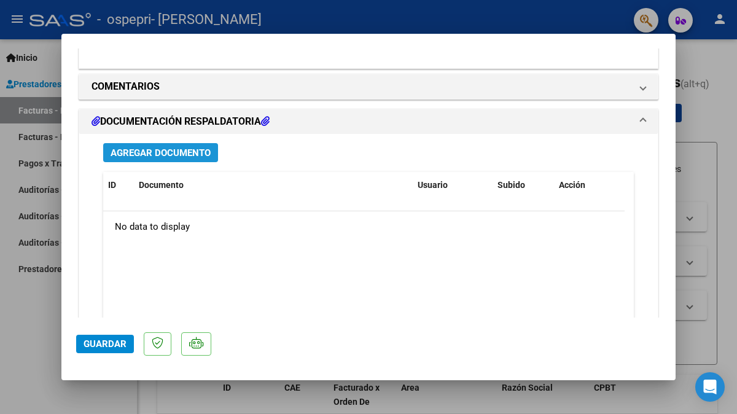
click at [182, 151] on span "Agregar Documento" at bounding box center [161, 152] width 100 height 11
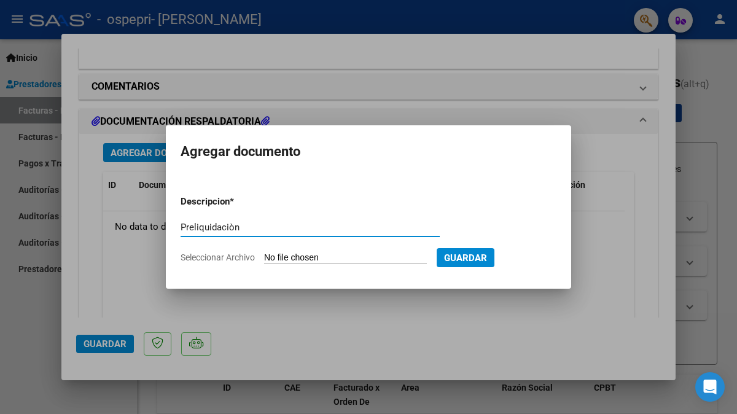
type input "Preliquidaciòn"
click at [317, 256] on input "Seleccionar Archivo" at bounding box center [345, 258] width 163 height 12
type input "C:\fakepath\apfmimpresionpreliq (6).pdf"
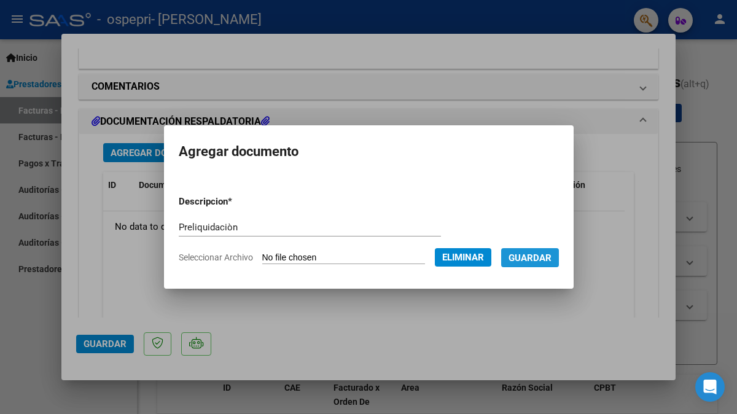
click at [545, 257] on span "Guardar" at bounding box center [530, 257] width 43 height 11
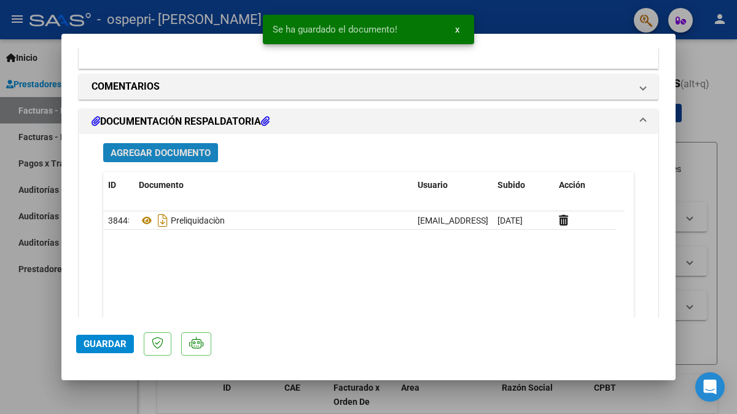
click at [170, 150] on span "Agregar Documento" at bounding box center [161, 152] width 100 height 11
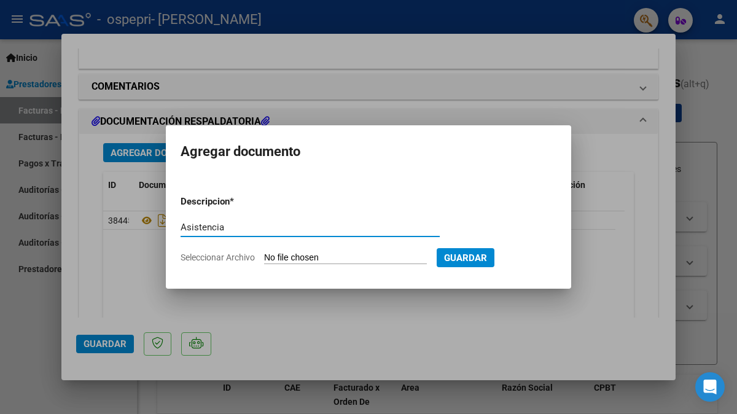
type input "Asistencia"
click at [314, 259] on input "Seleccionar Archivo" at bounding box center [345, 258] width 163 height 12
type input "C:\fakepath\CamScanner [DATE] 13.48.pdf"
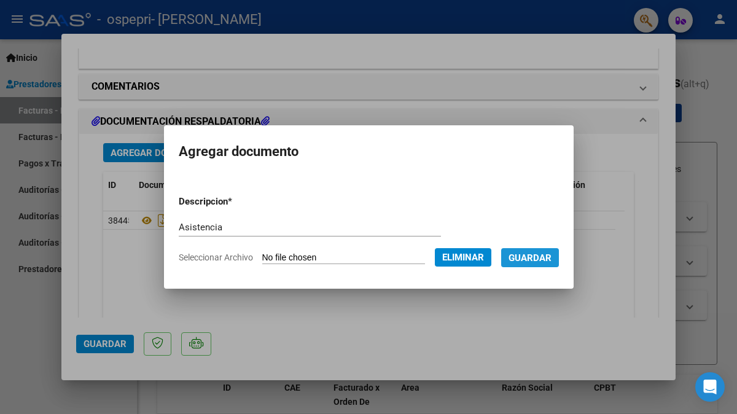
click at [550, 260] on span "Guardar" at bounding box center [530, 257] width 43 height 11
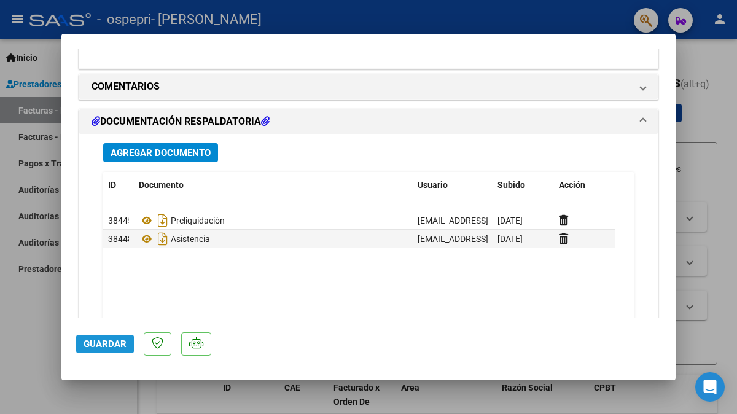
click at [103, 344] on span "Guardar" at bounding box center [105, 343] width 43 height 11
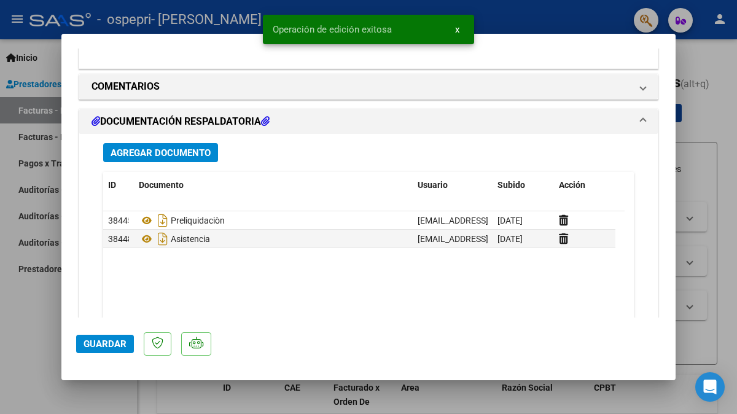
click at [723, 293] on div at bounding box center [368, 207] width 737 height 414
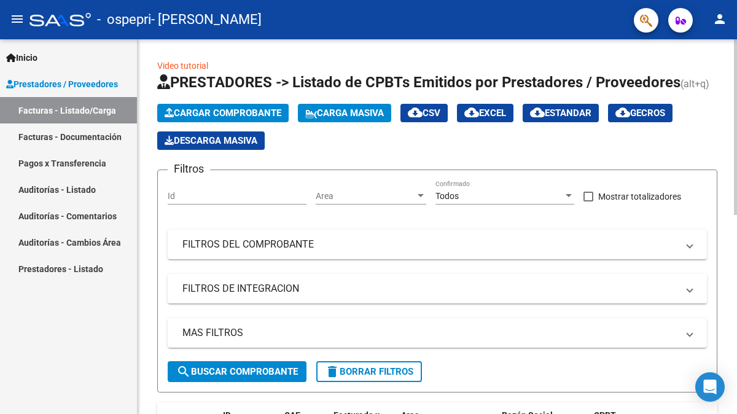
scroll to position [375, 0]
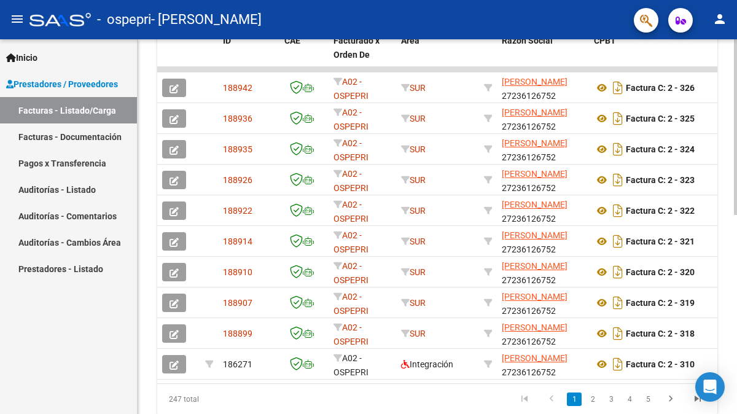
click at [736, 352] on div at bounding box center [735, 226] width 3 height 375
